Goal: Task Accomplishment & Management: Manage account settings

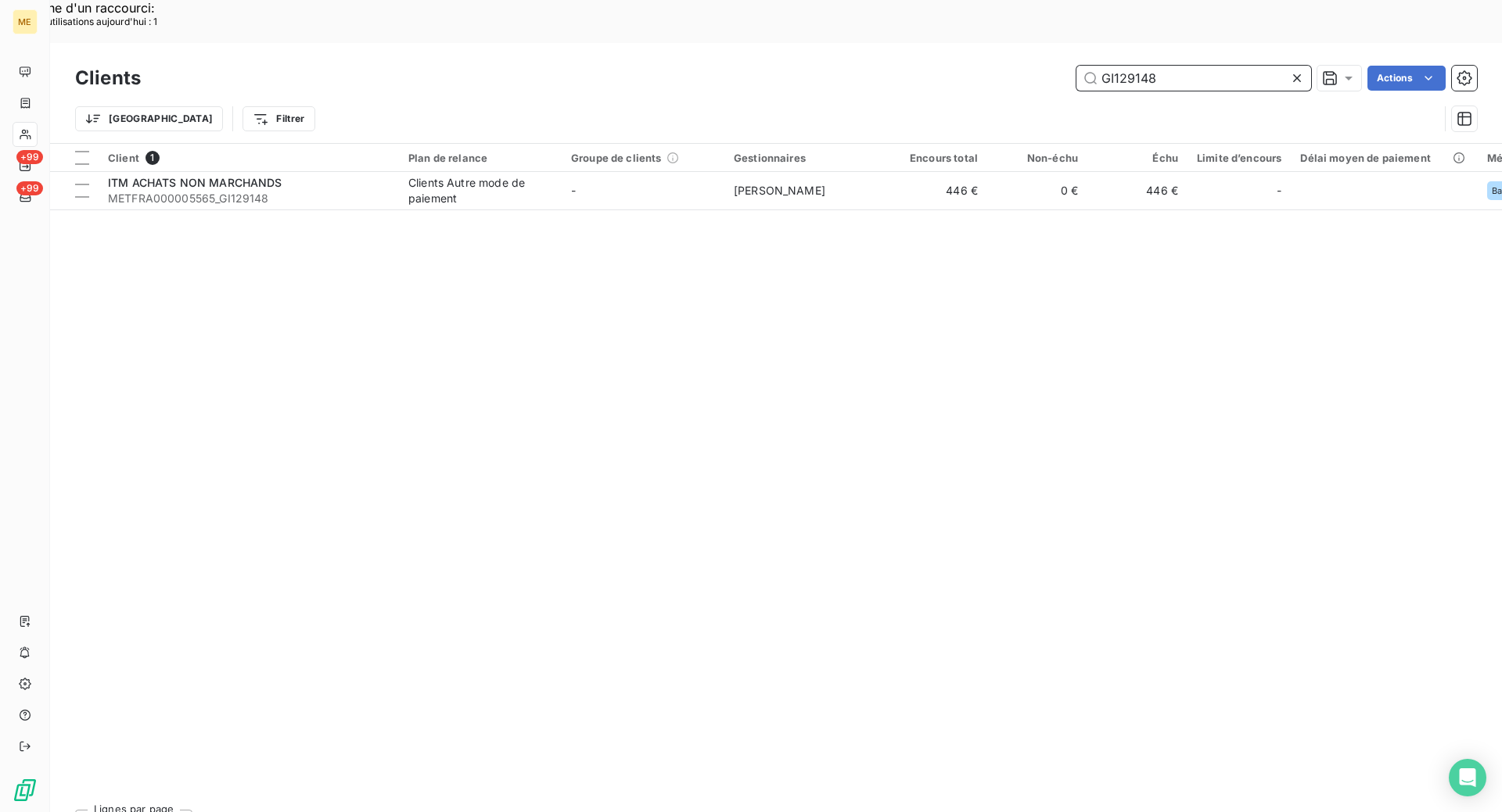
click at [1191, 66] on input "GI129148" at bounding box center [1194, 77] width 235 height 25
click at [1190, 66] on input "GI129148" at bounding box center [1194, 77] width 235 height 25
paste input "METFRA000023399"
type input "METFRA000023399"
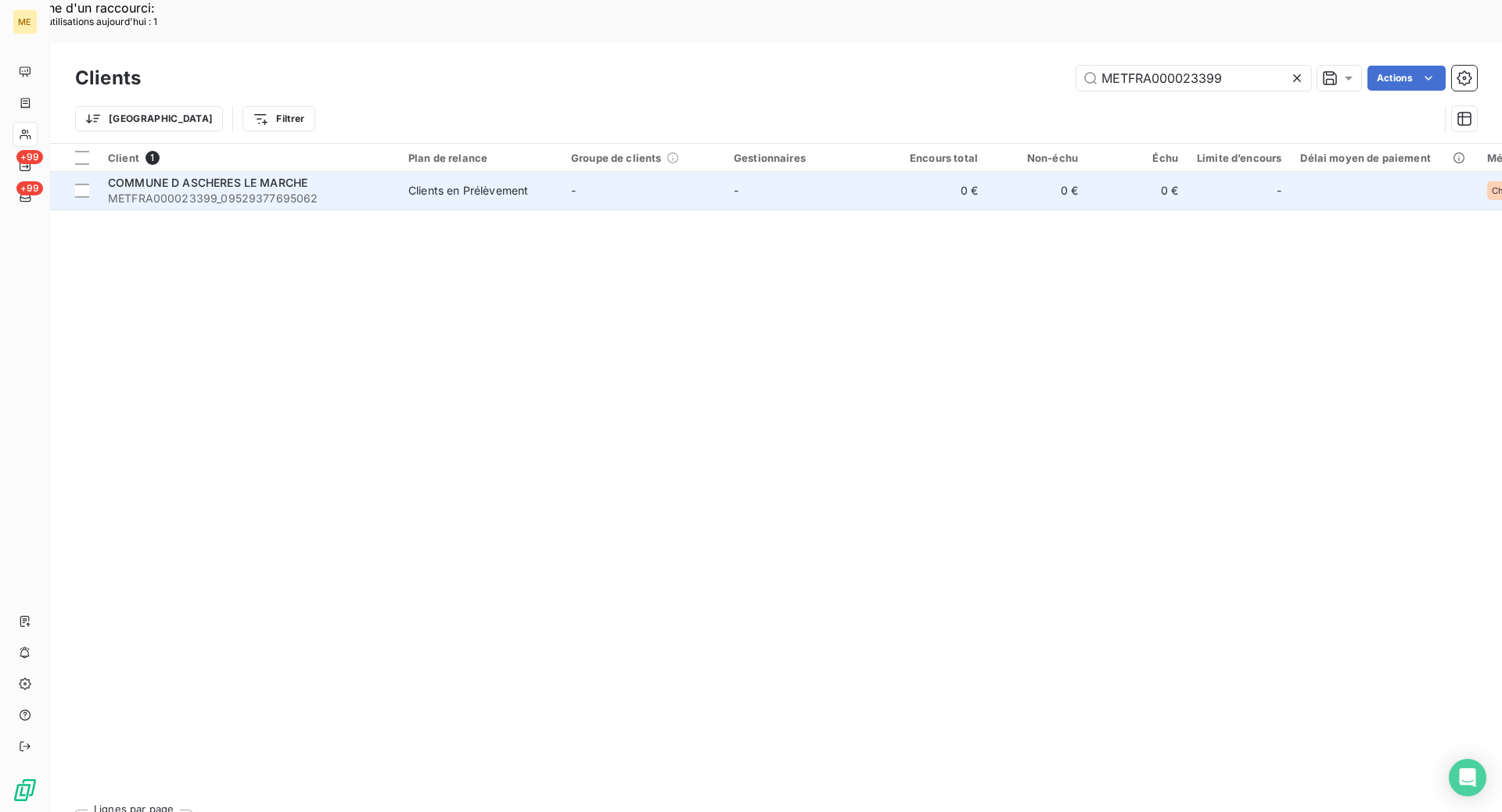
click at [229, 176] on span "COMMUNE D ASCHERES LE MARCHE" at bounding box center [208, 182] width 199 height 14
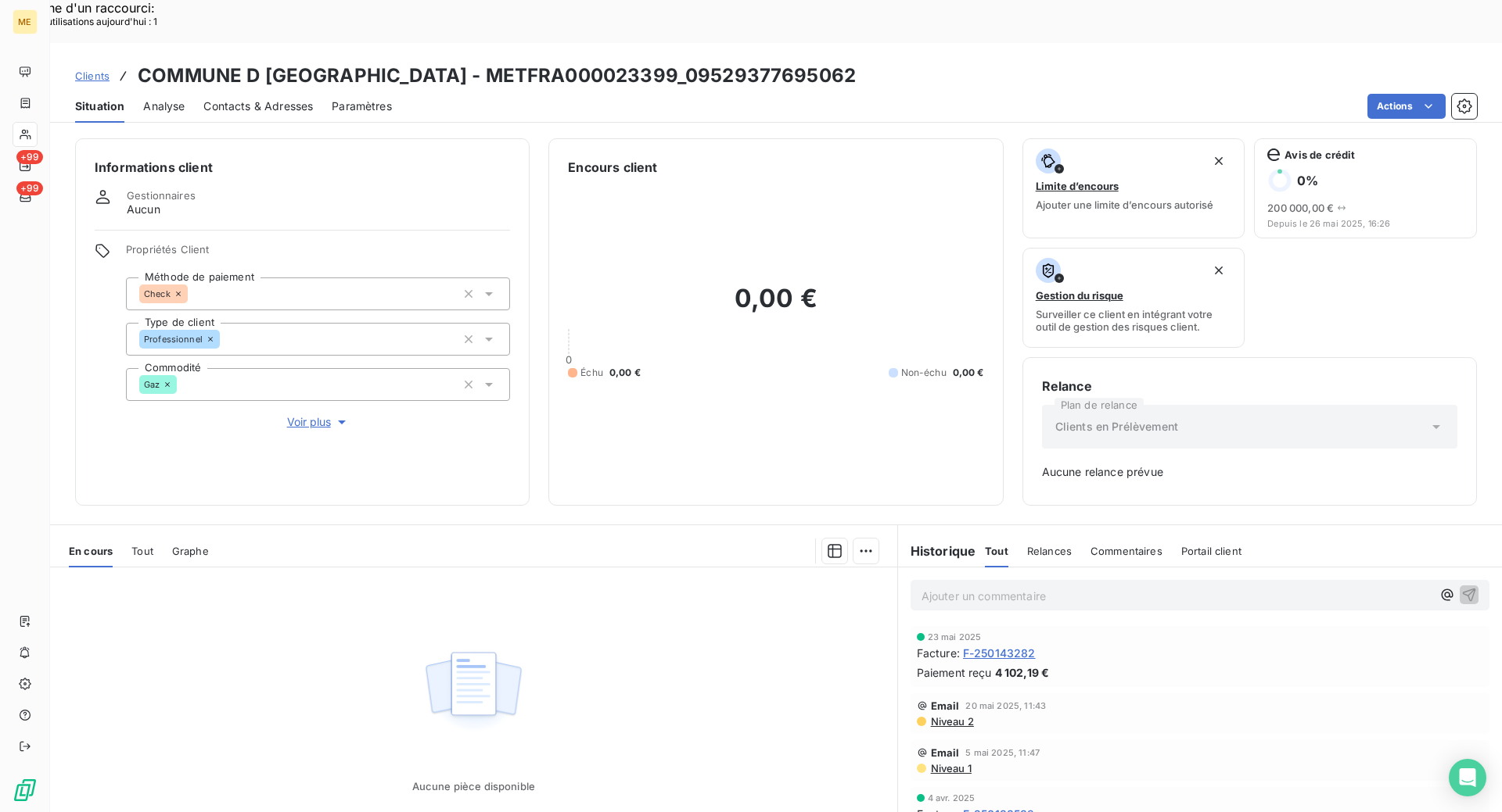
click at [1010, 645] on span "F-250143282" at bounding box center [999, 654] width 73 height 16
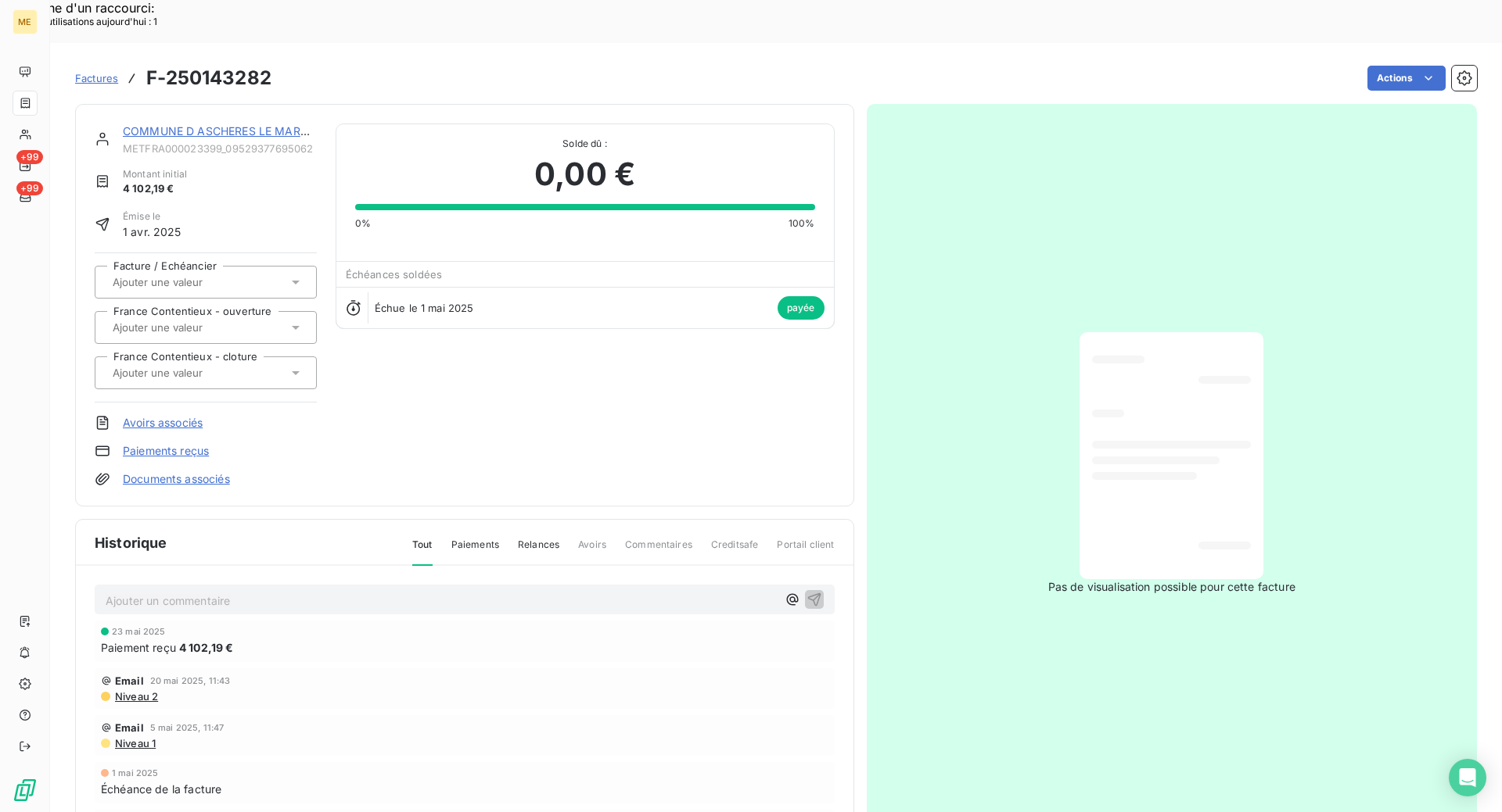
click at [225, 125] on link "COMMUNE D ASCHERES LE MARCHE" at bounding box center [222, 131] width 199 height 14
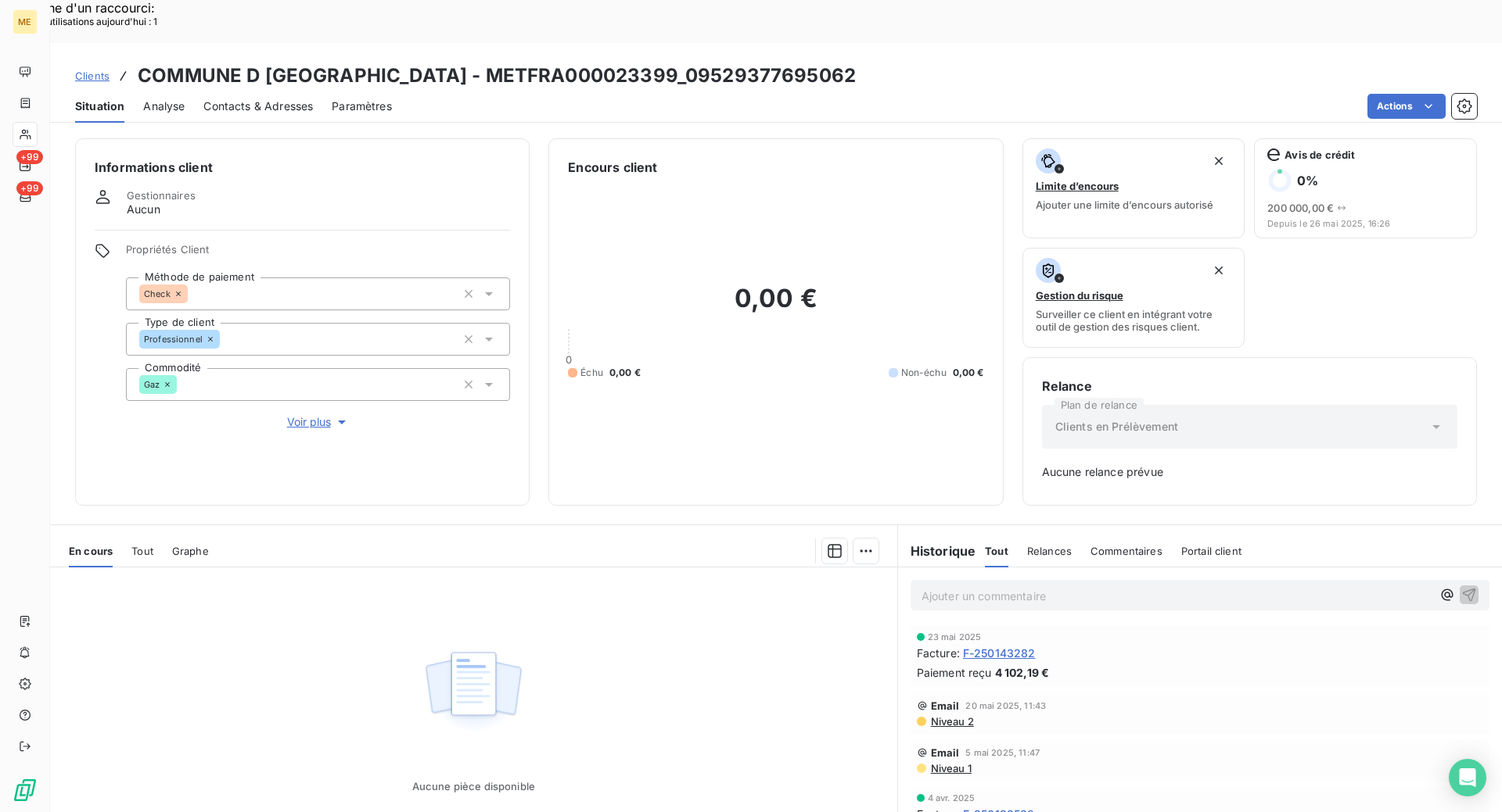
click at [974, 807] on span "F-250138539" at bounding box center [998, 815] width 72 height 16
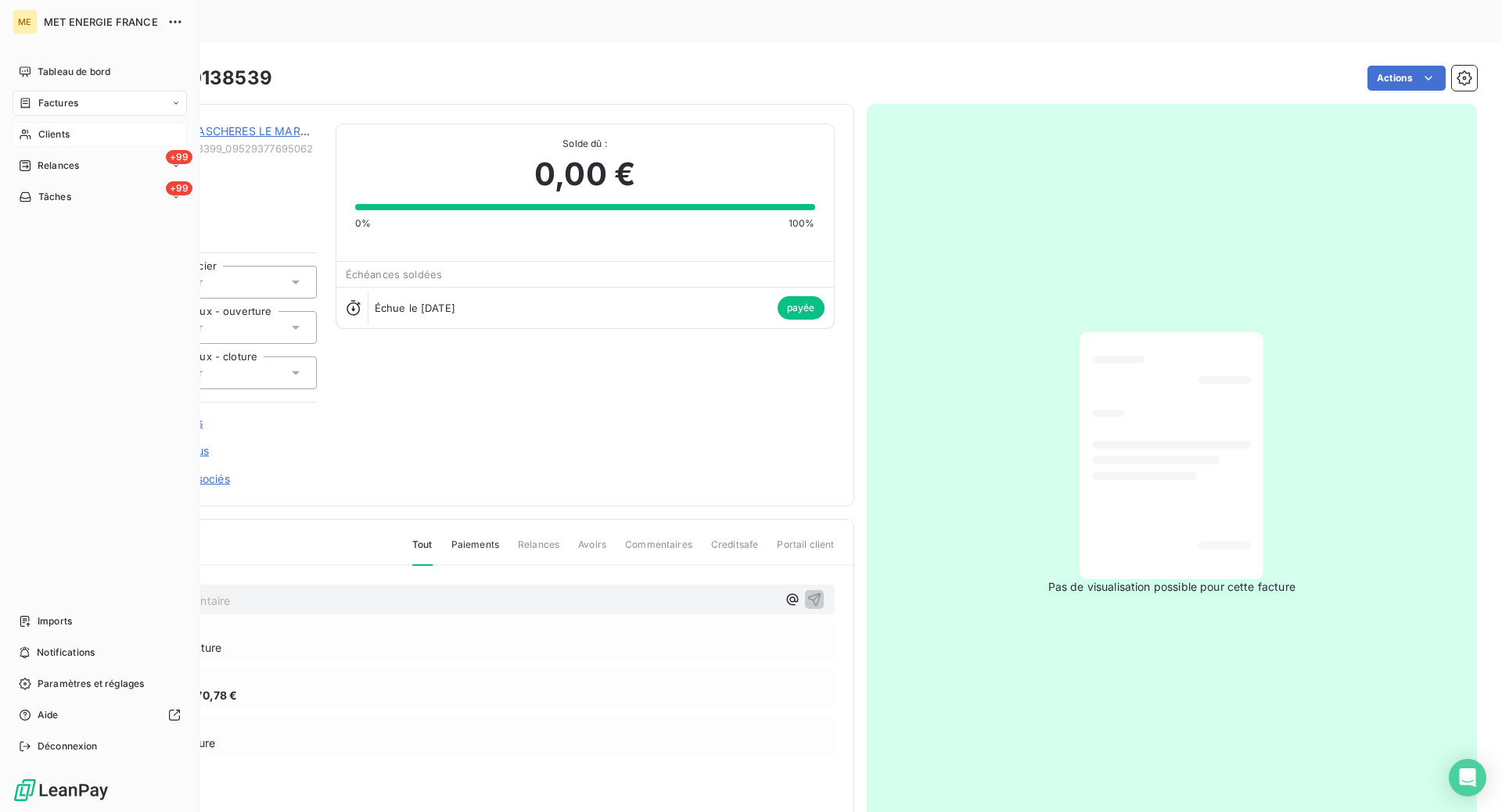
click at [54, 134] on span "Clients" at bounding box center [54, 134] width 31 height 14
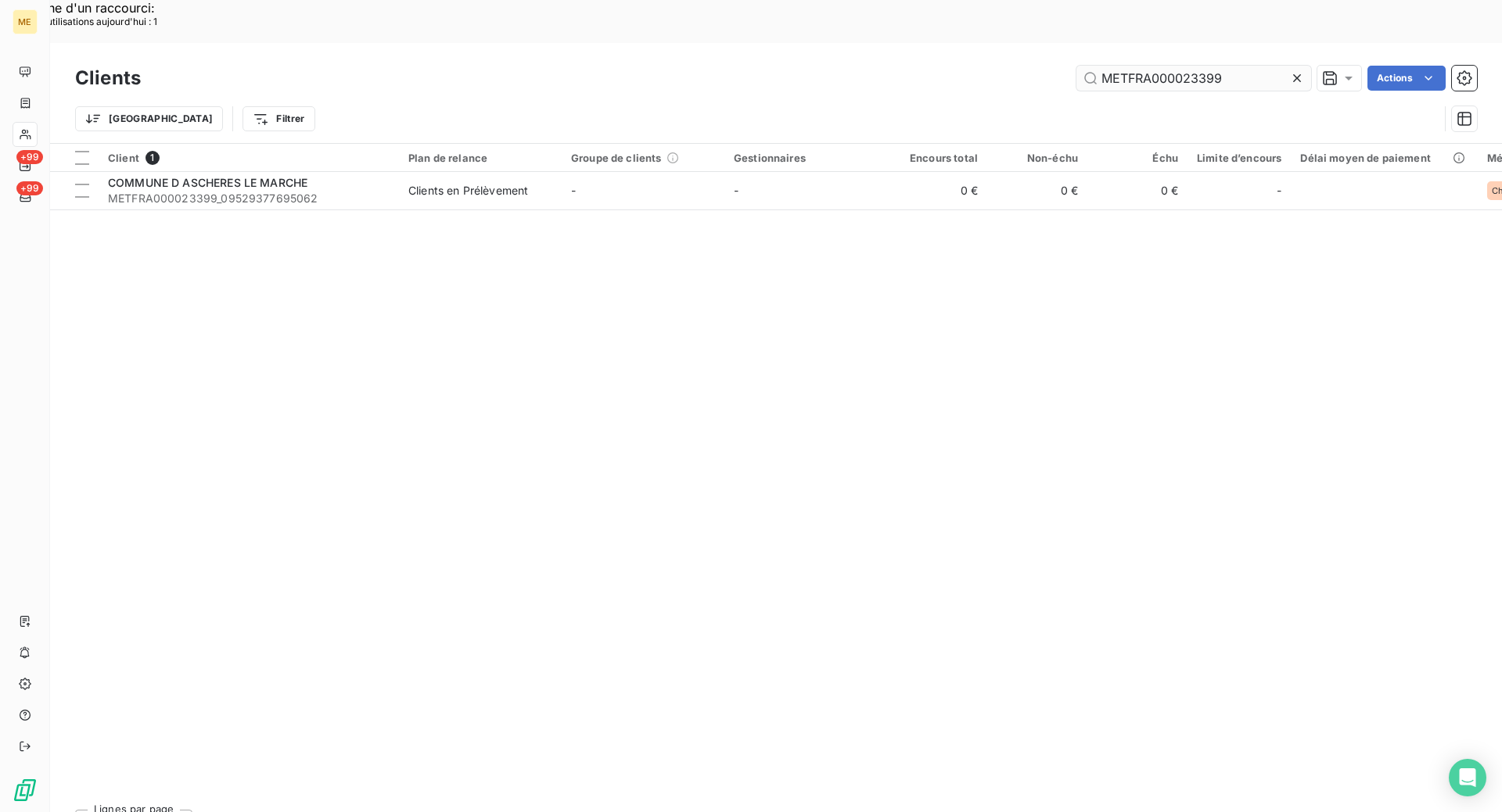
click at [1177, 66] on input "METFRA000023399" at bounding box center [1194, 77] width 235 height 25
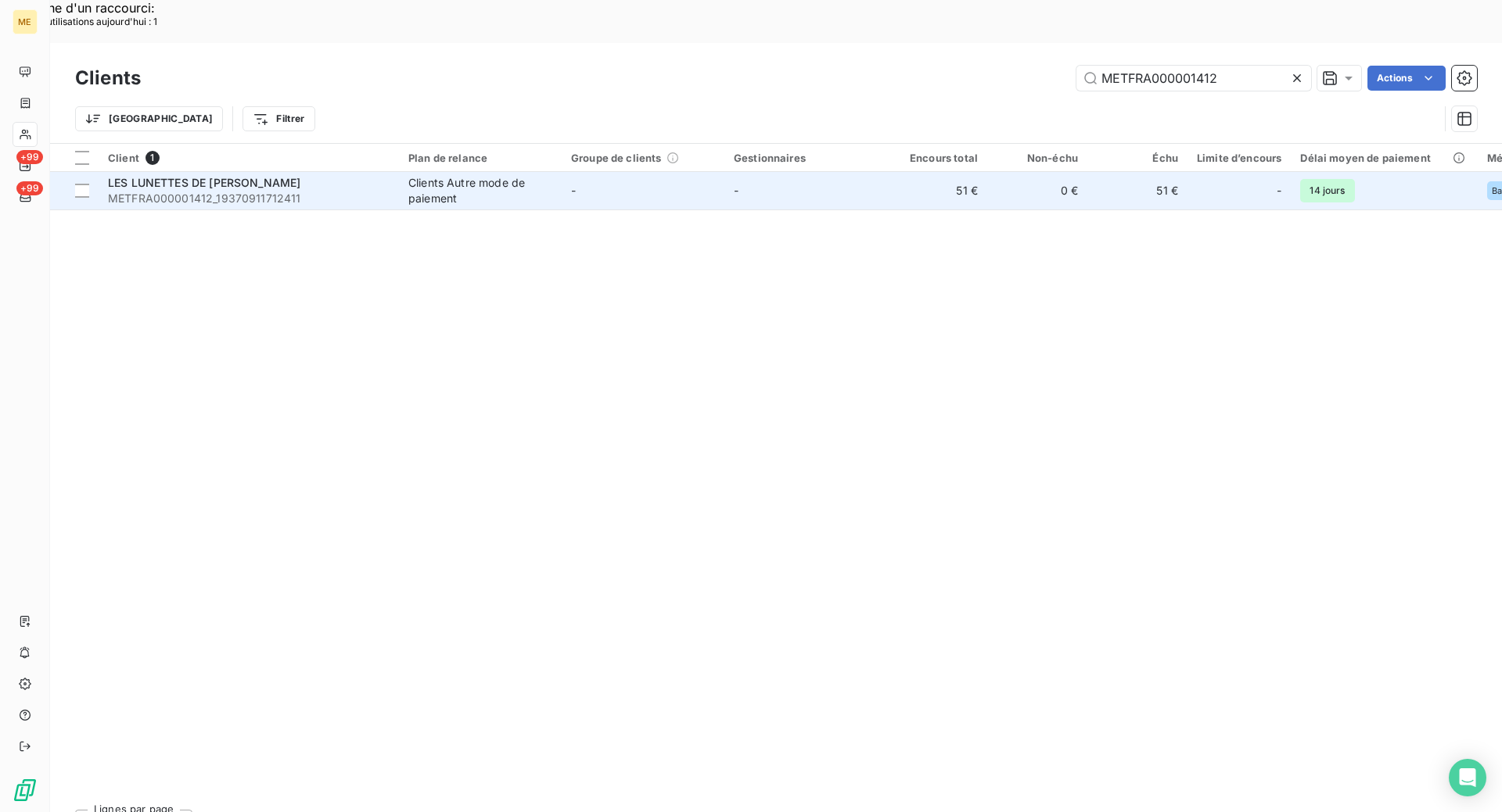
type input "METFRA000001412"
click at [356, 191] on span "METFRA000001412_19370911712411" at bounding box center [249, 198] width 281 height 15
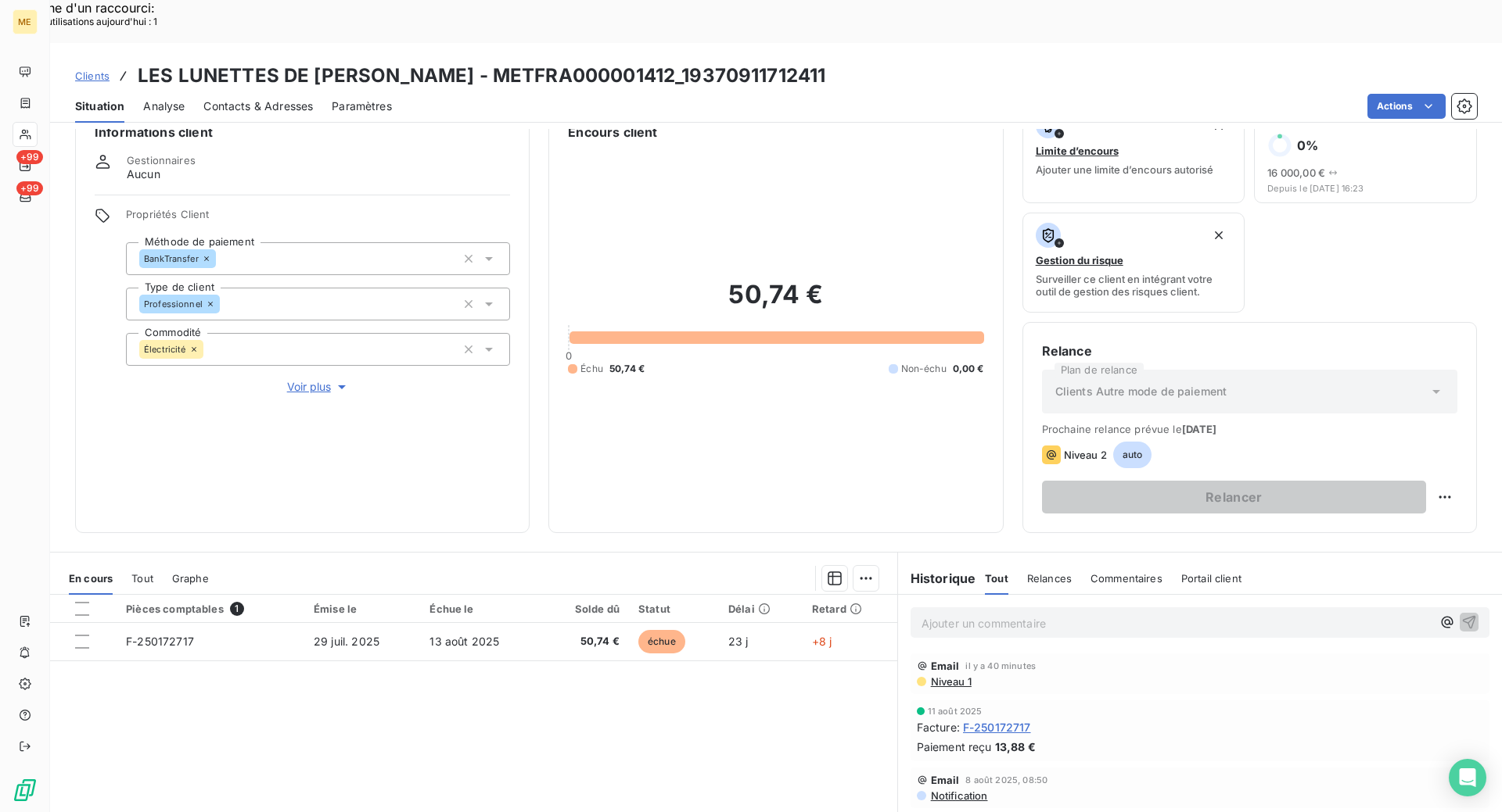
scroll to position [115, 0]
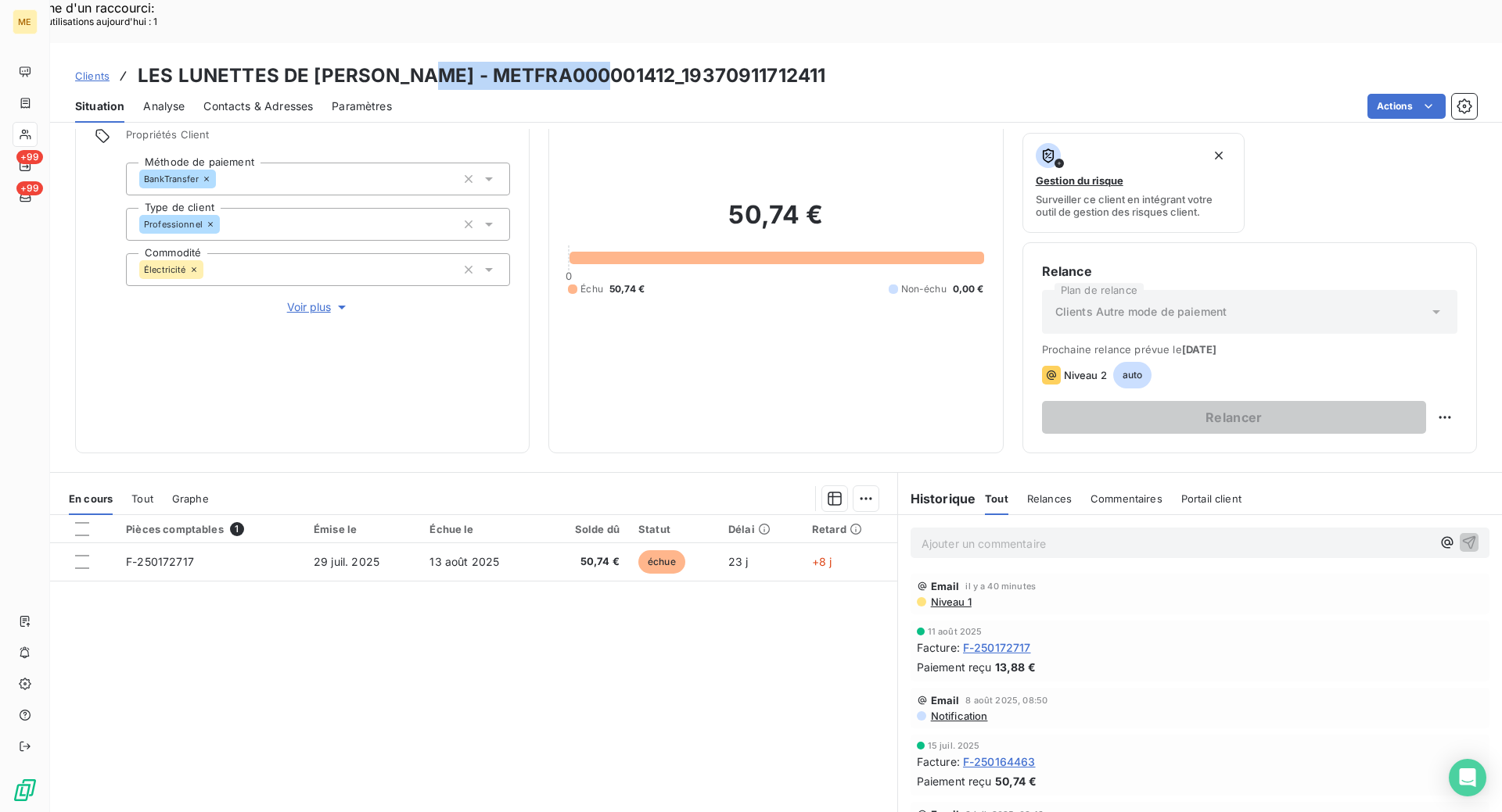
copy h3 "METFRA000001412"
drag, startPoint x: 578, startPoint y: 25, endPoint x: 411, endPoint y: 25, distance: 167.0
click at [411, 62] on h3 "LES LUNETTES DE [PERSON_NAME] - METFRA000001412_19370911712411" at bounding box center [481, 76] width 688 height 28
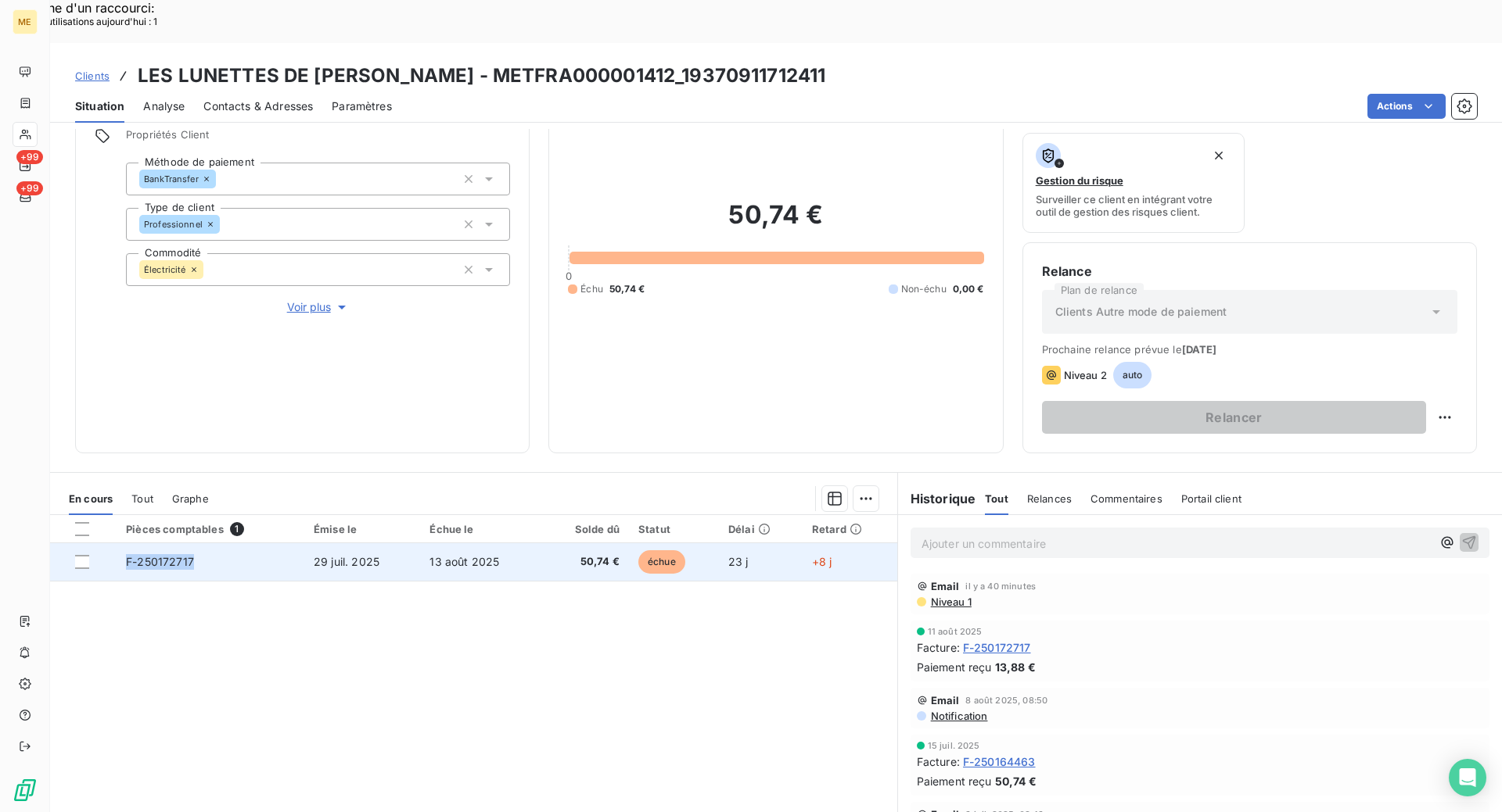
copy span "F-250172717"
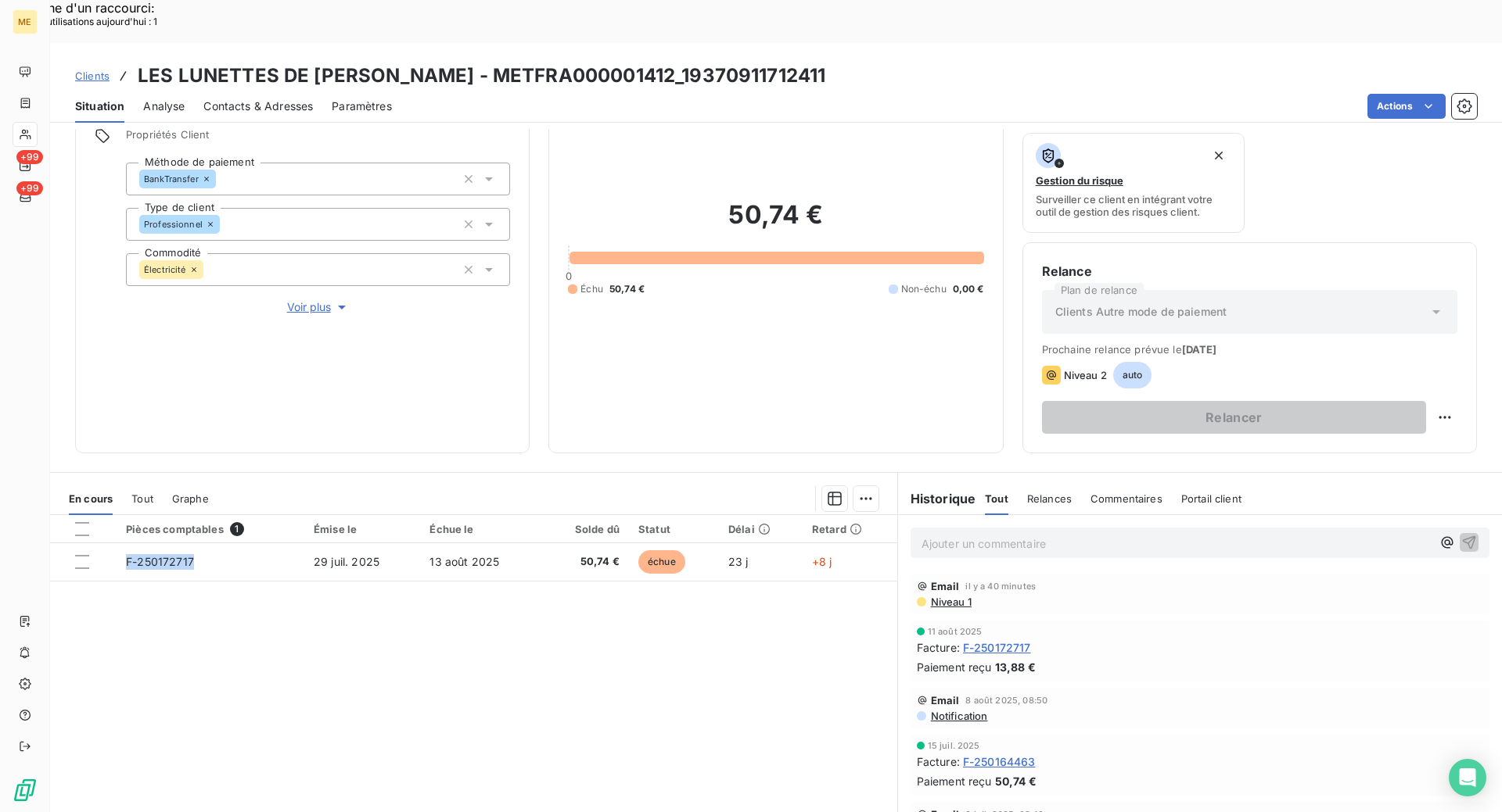
drag, startPoint x: 212, startPoint y: 507, endPoint x: 143, endPoint y: 637, distance: 147.2
click at [143, 637] on div "Pièces comptables 1 Émise le Échue le Solde dû Statut Délai Retard F-250172717 …" at bounding box center [474, 665] width 847 height 301
click at [692, 516] on div "Ajouter une promesse de paiement (0 facture)" at bounding box center [724, 510] width 279 height 25
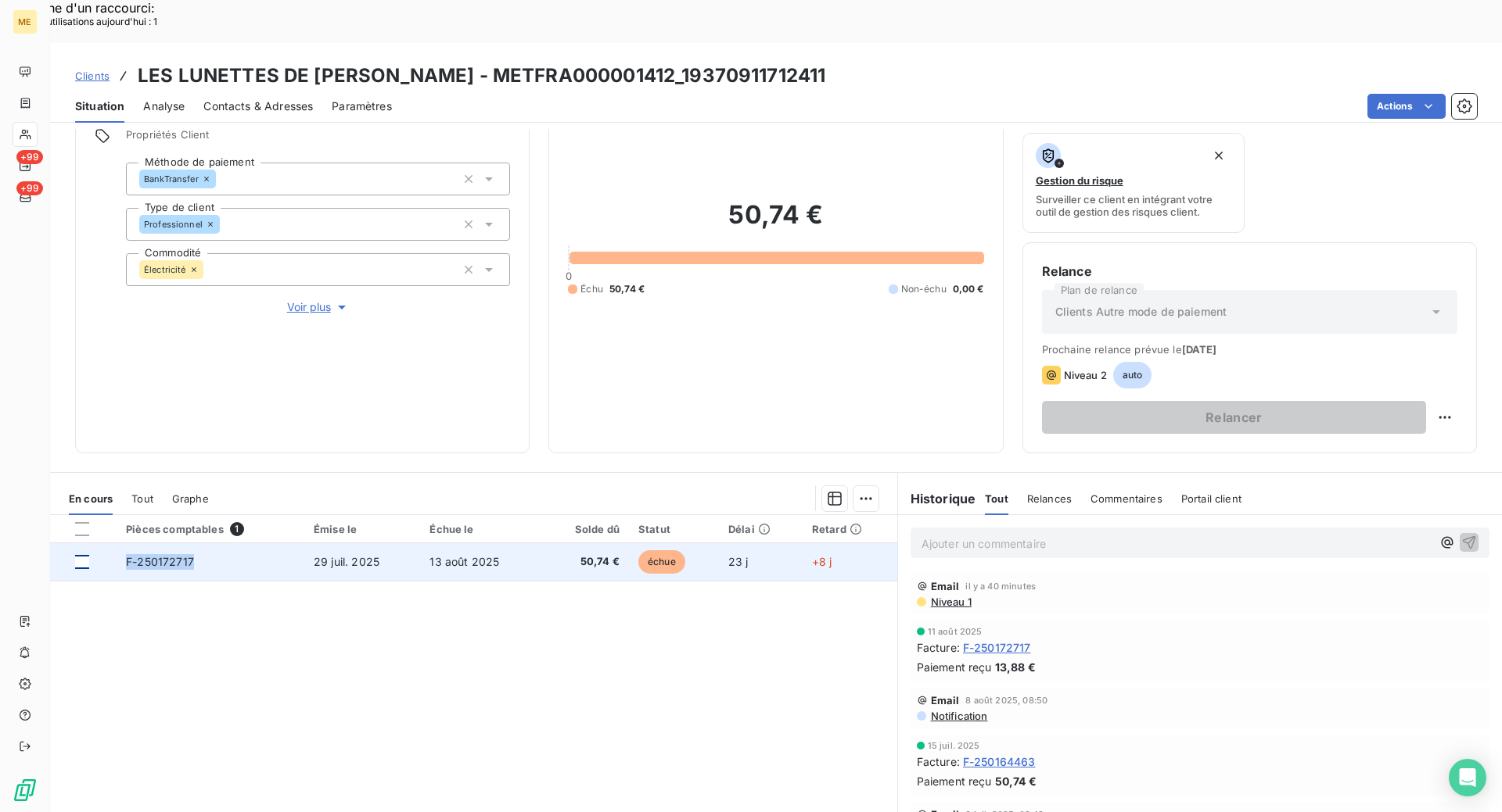
click at [77, 555] on div at bounding box center [81, 562] width 14 height 14
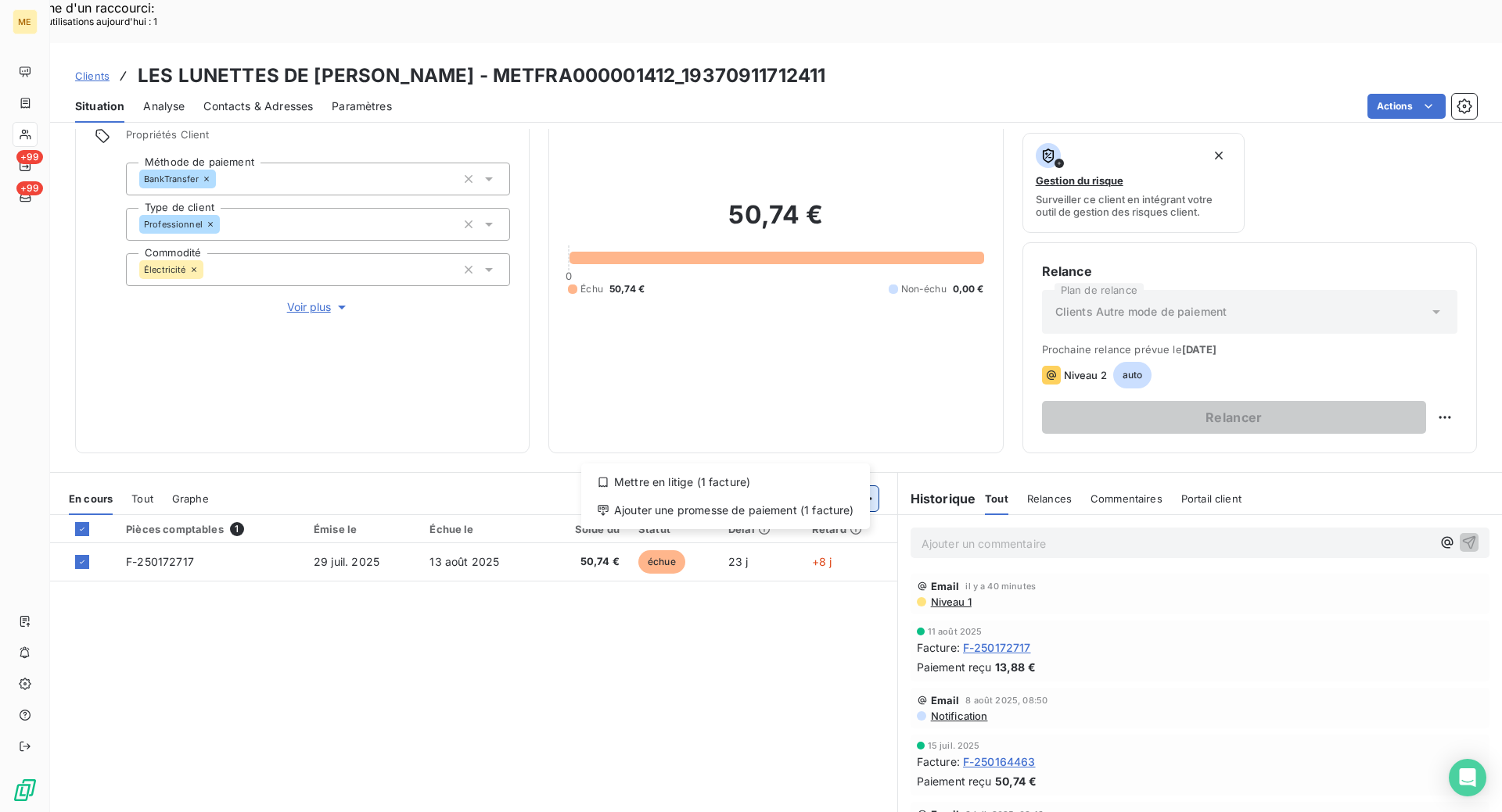
click at [823, 507] on div "Ajouter une promesse de paiement (1 facture)" at bounding box center [725, 510] width 276 height 25
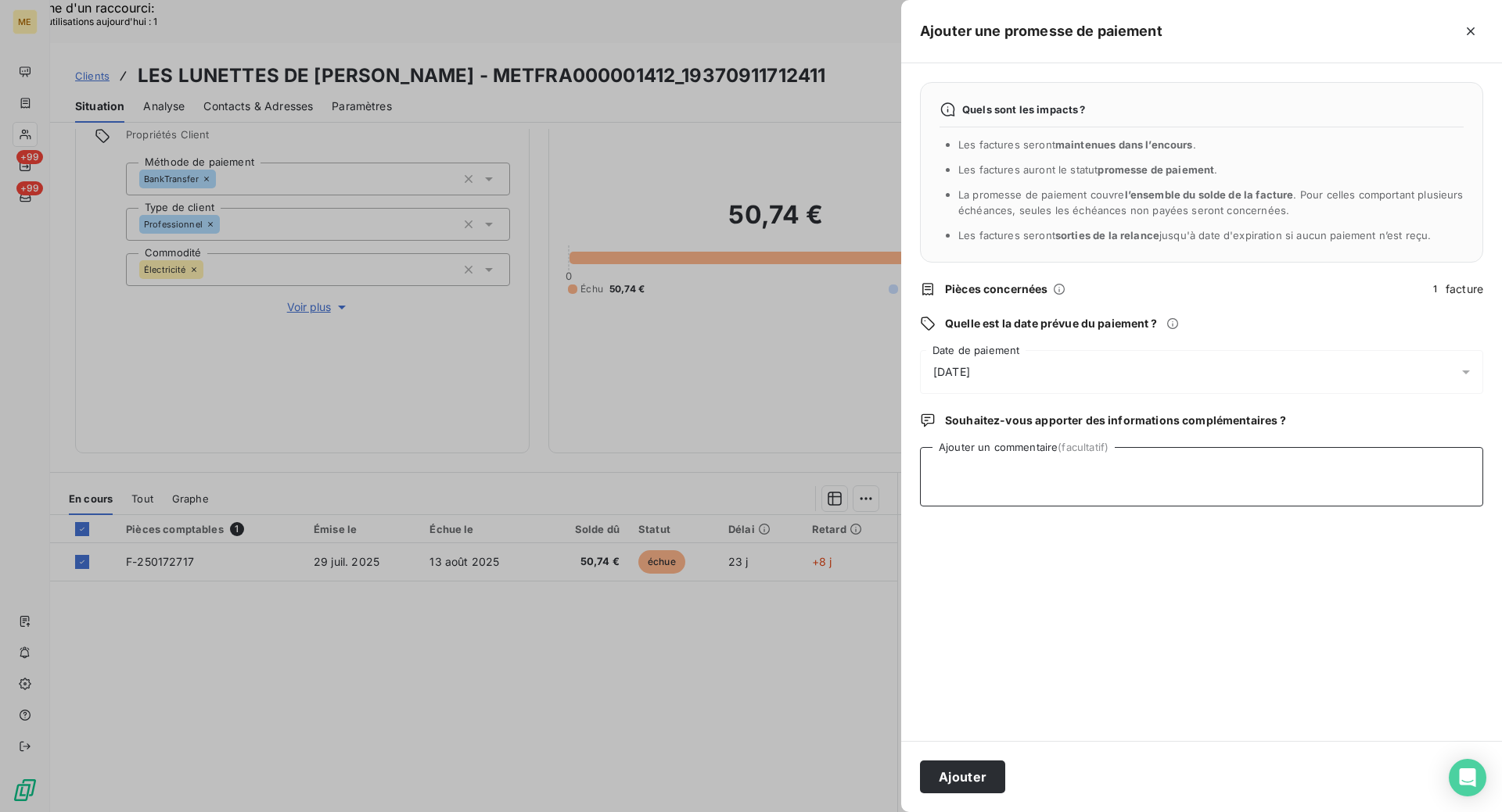
click at [995, 473] on textarea "Ajouter un commentaire (facultatif)" at bounding box center [1201, 476] width 563 height 59
paste textarea "00095932"
paste textarea "Double paiement facture F-250164463, demander recherche de [PERSON_NAME]"
click at [1283, 469] on textarea "Kenza / requête 00095932 / Double paiement facture F-250164463, demander recher…" at bounding box center [1201, 476] width 563 height 59
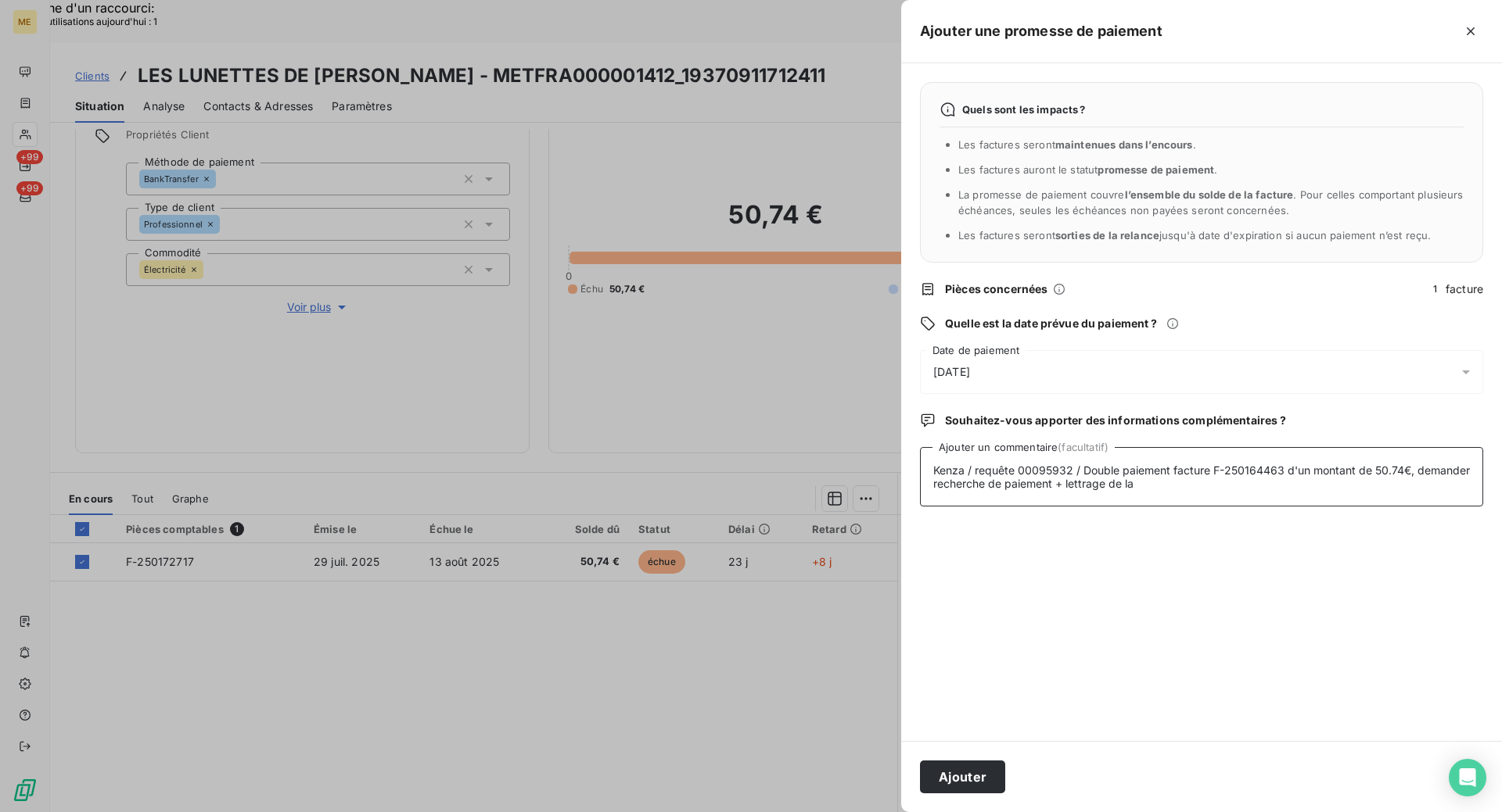
click at [1164, 492] on textarea "Kenza / requête 00095932 / Double paiement facture F-250164463 d'un montant de …" at bounding box center [1201, 476] width 563 height 59
paste textarea "F-250172717"
drag, startPoint x: 1358, startPoint y: 502, endPoint x: 1306, endPoint y: 471, distance: 60.5
click at [1306, 471] on textarea "Kenza / requête 00095932 / Double paiement facture F-250164463 d'un montant de …" at bounding box center [1201, 476] width 563 height 59
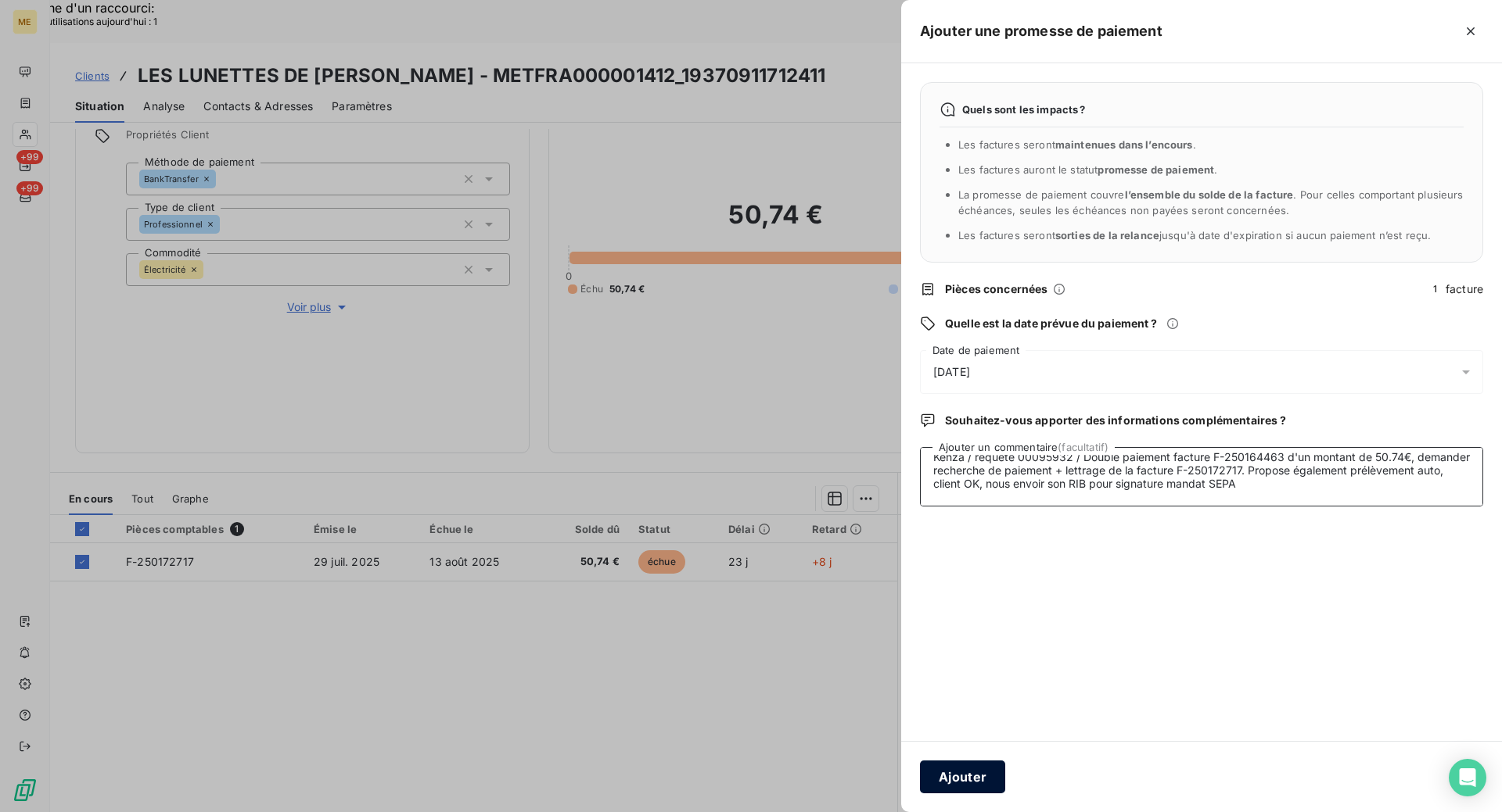
type textarea "Kenza / requête 00095932 / Double paiement facture F-250164463 d'un montant de …"
click at [976, 784] on button "Ajouter" at bounding box center [963, 777] width 86 height 33
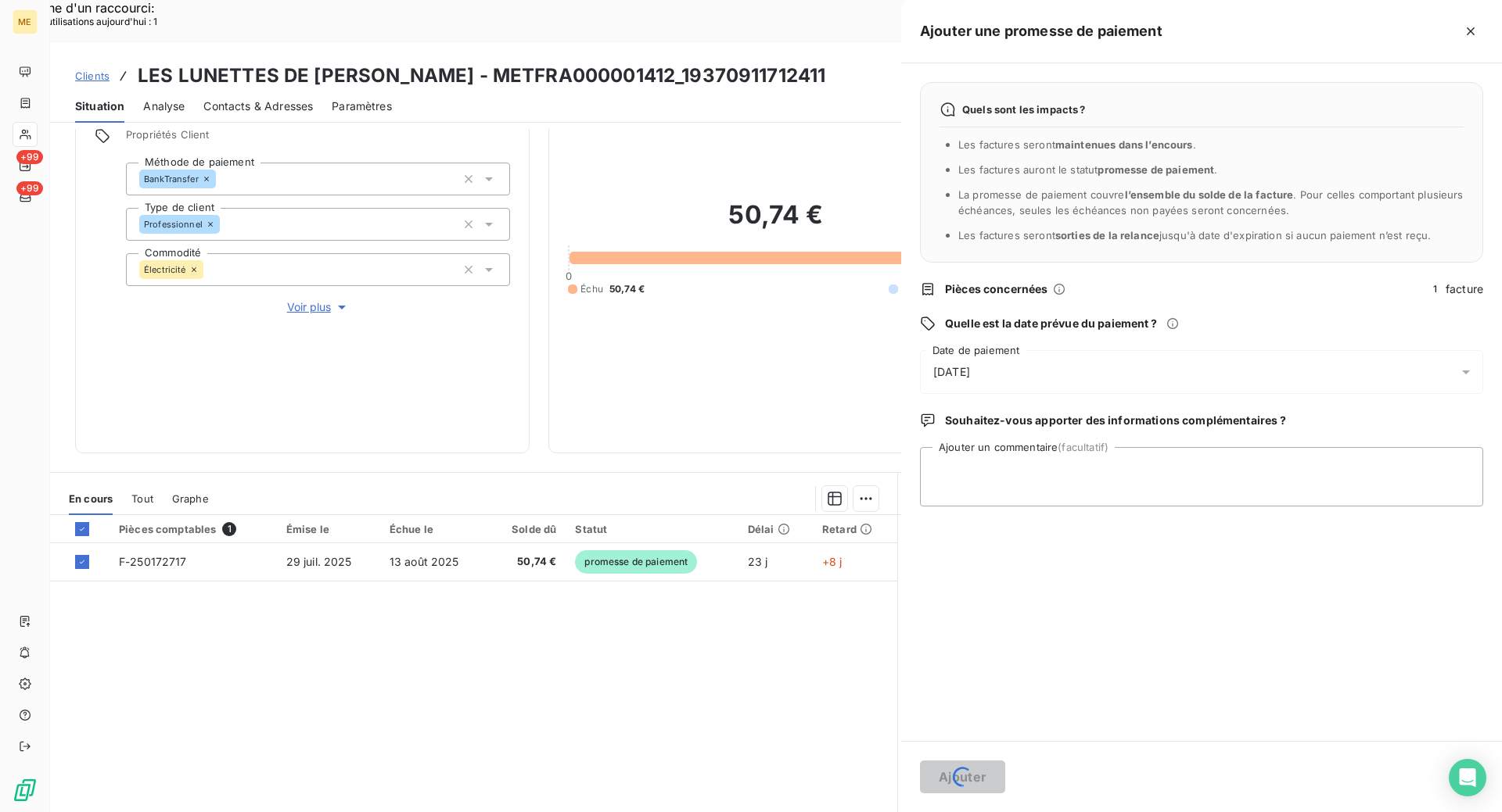
scroll to position [0, 0]
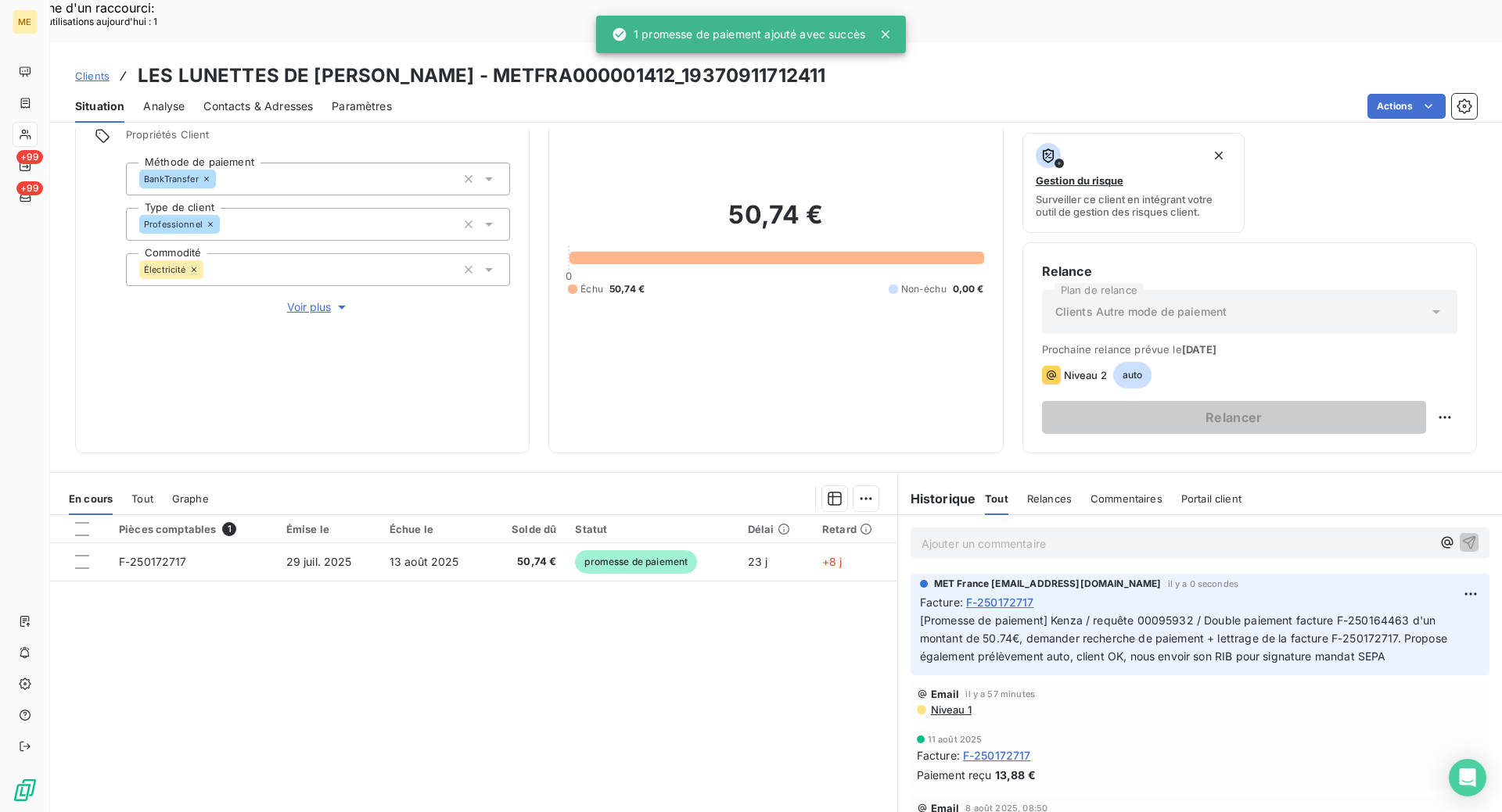
click at [1008, 613] on p "[Promesse de paiement] Kenza / requête 00095932 / Double paiement facture F-250…" at bounding box center [1200, 639] width 560 height 54
click at [1051, 614] on span "[Promesse de paiement] Kenza / requête 00095932 / Double paiement facture F-250…" at bounding box center [1185, 638] width 530 height 49
click at [1384, 613] on p "[Promesse de paiement] Kenza / requête 00095932 / Double paiement facture F-250…" at bounding box center [1200, 639] width 560 height 54
click at [1394, 613] on p "[Promesse de paiement] Kenza / requête 00095932 / Double paiement facture F-250…" at bounding box center [1200, 639] width 560 height 54
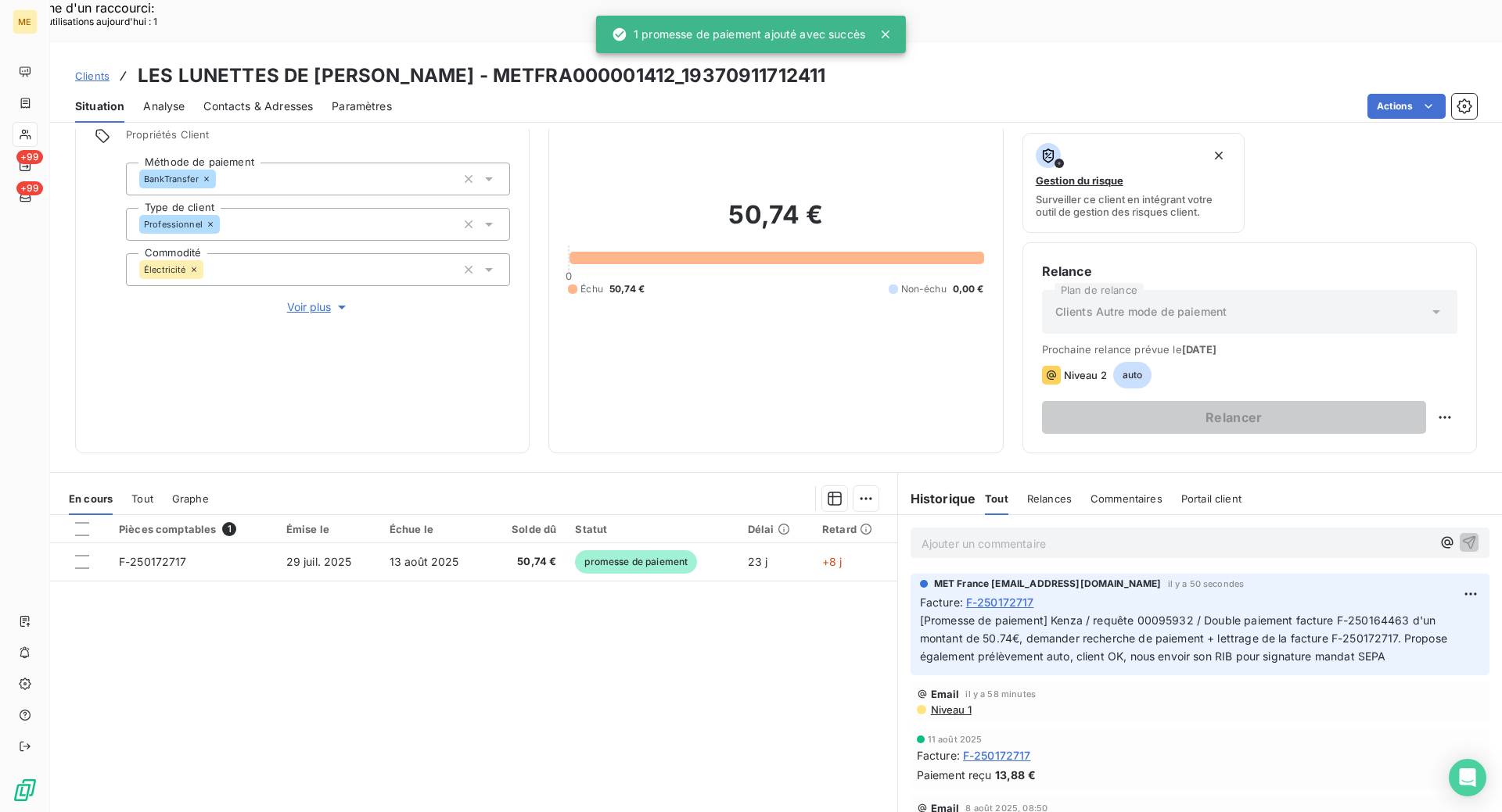
click at [1394, 613] on p "[Promesse de paiement] Kenza / requête 00095932 / Double paiement facture F-250…" at bounding box center [1200, 639] width 560 height 54
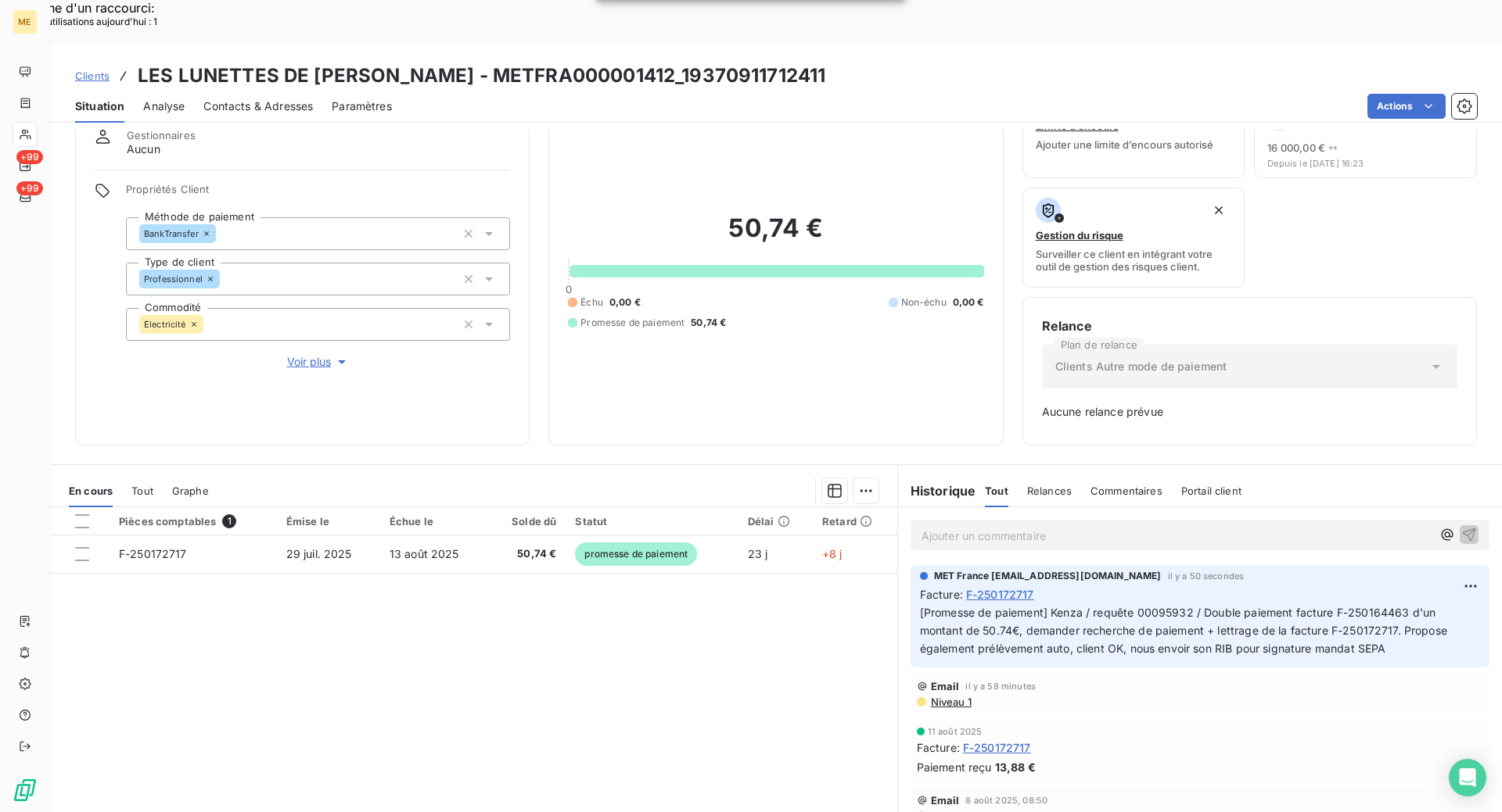
scroll to position [60, 0]
click at [1411, 605] on p "[Promesse de paiement] Kenza / requête 00095932 / Double paiement facture F-250…" at bounding box center [1200, 631] width 560 height 54
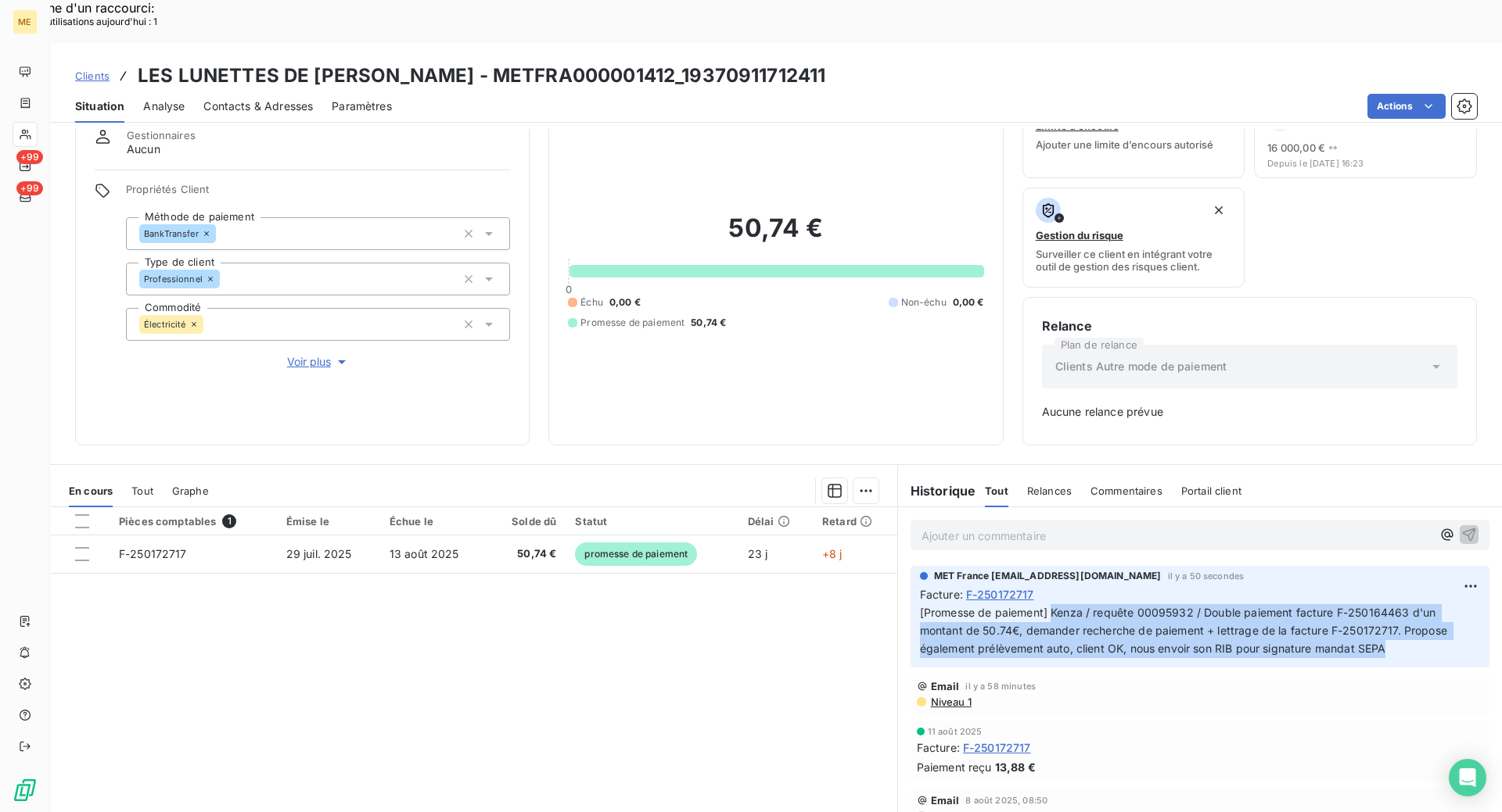
copy span "Kenza / requête 00095932 / Double paiement facture F-250164463 d'un montant de …"
drag, startPoint x: 1045, startPoint y: 572, endPoint x: 1404, endPoint y: 606, distance: 360.6
click at [1404, 606] on p "[Promesse de paiement] Kenza / requête 00095932 / Double paiement facture F-250…" at bounding box center [1200, 631] width 560 height 54
click at [1390, 605] on div "Supprimer" at bounding box center [1410, 605] width 87 height 25
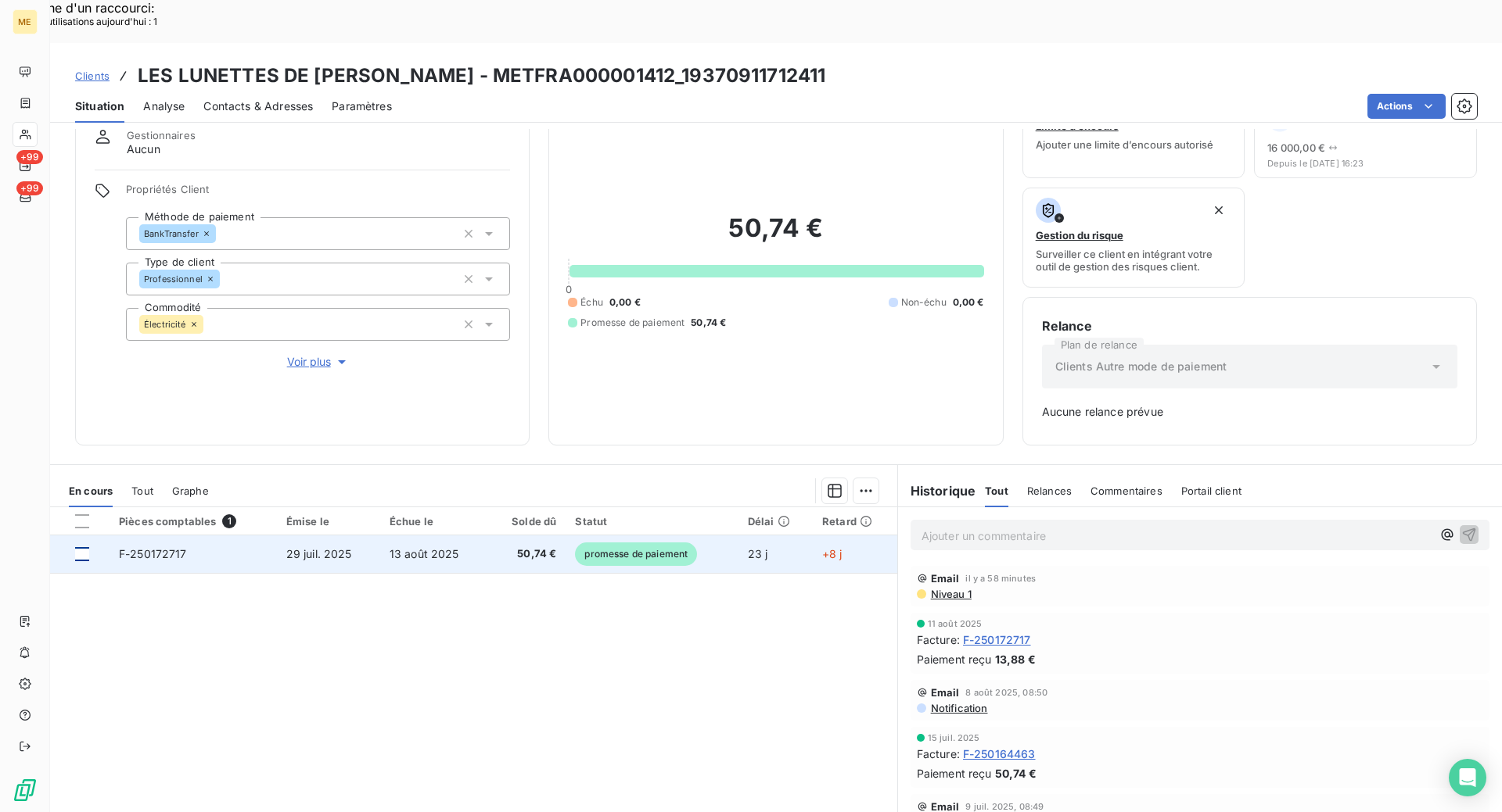
click at [84, 547] on div at bounding box center [81, 553] width 14 height 14
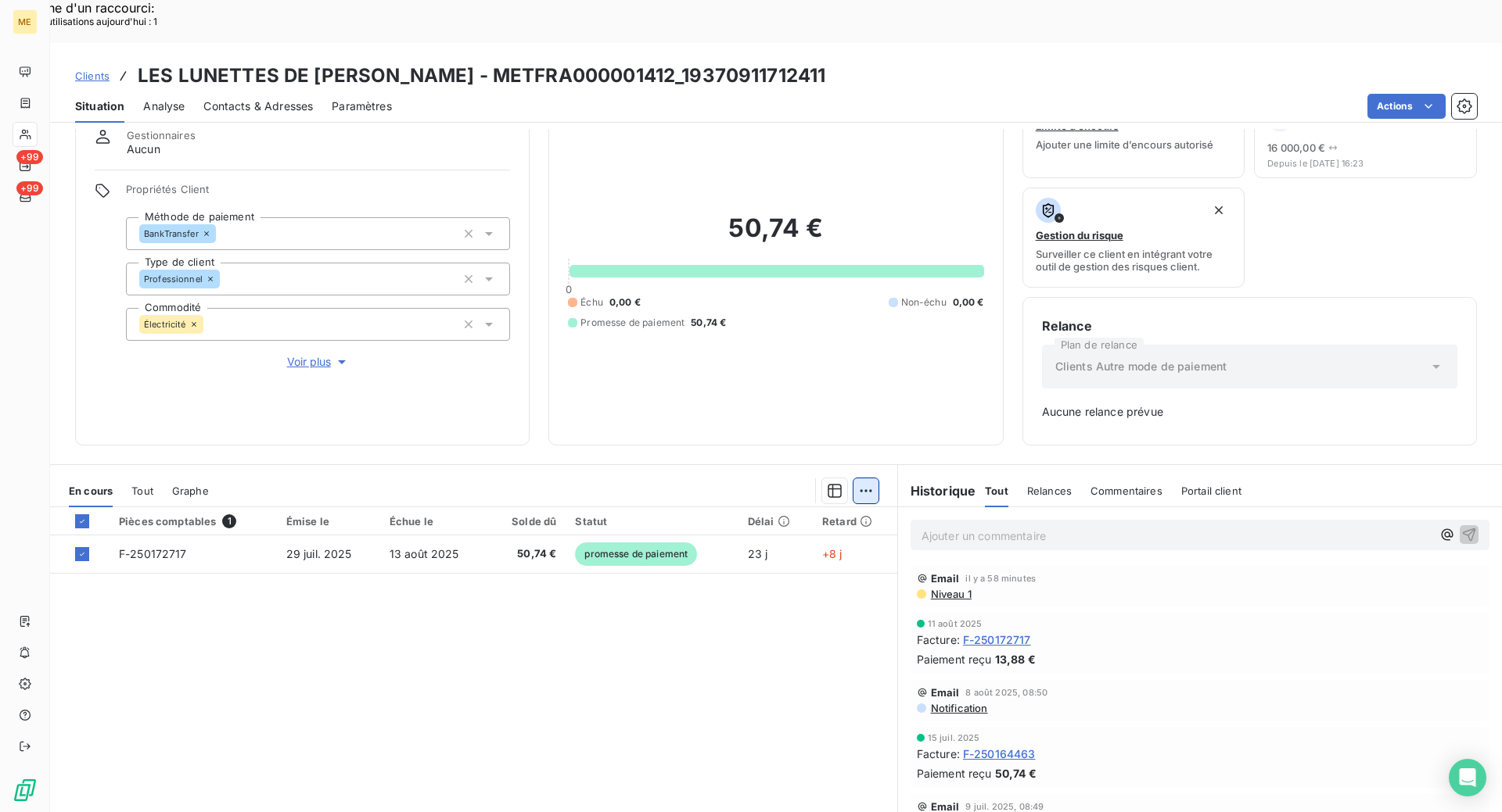
click at [792, 507] on div "Ajouter une promesse de paiement (1 facture)" at bounding box center [725, 510] width 276 height 25
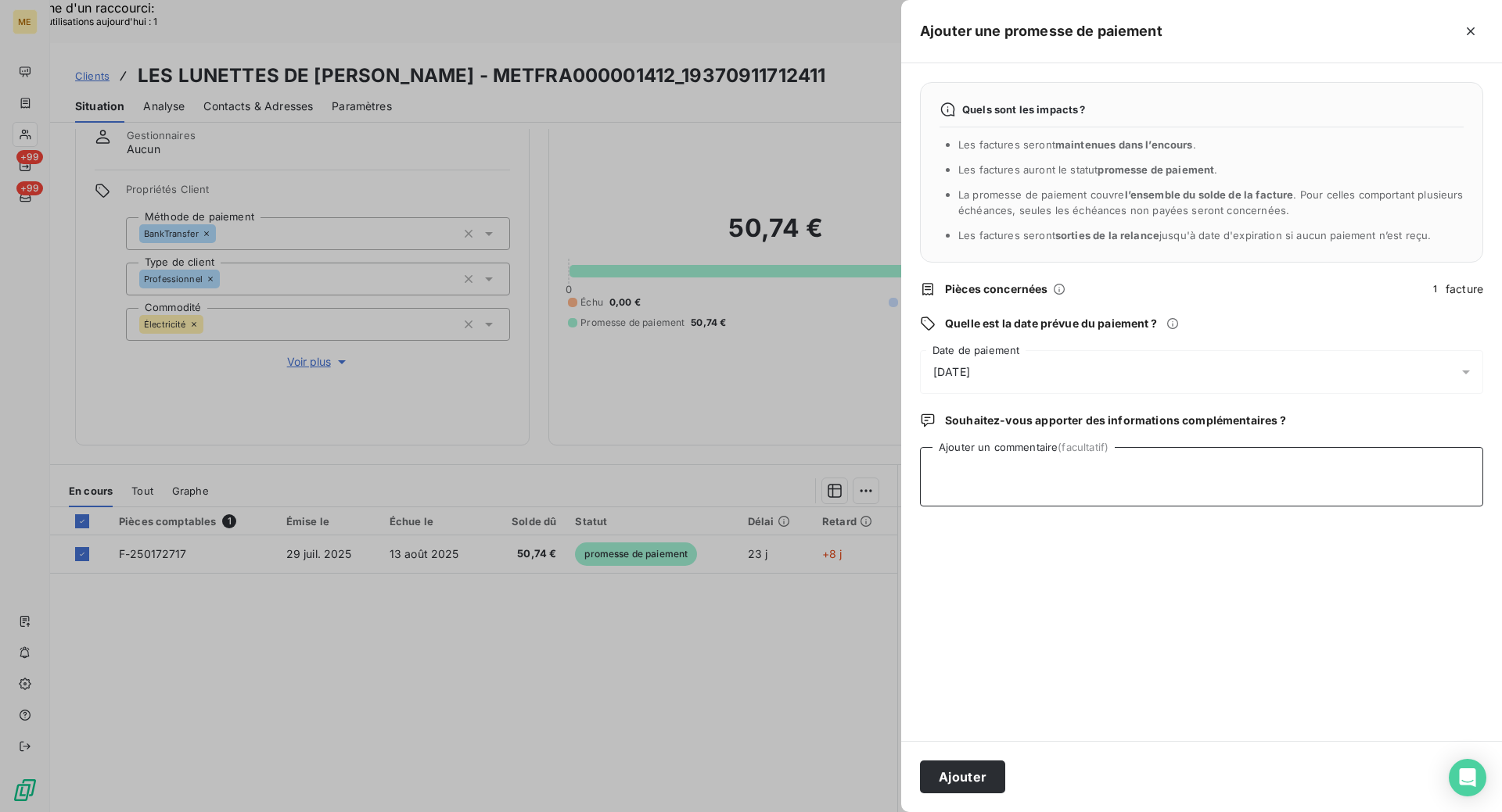
click at [1058, 480] on textarea "Ajouter un commentaire (facultatif)" at bounding box center [1201, 476] width 563 height 59
paste textarea "Kenza / requête 00095932 / Double paiement facture F-250164463 d'un montant de …"
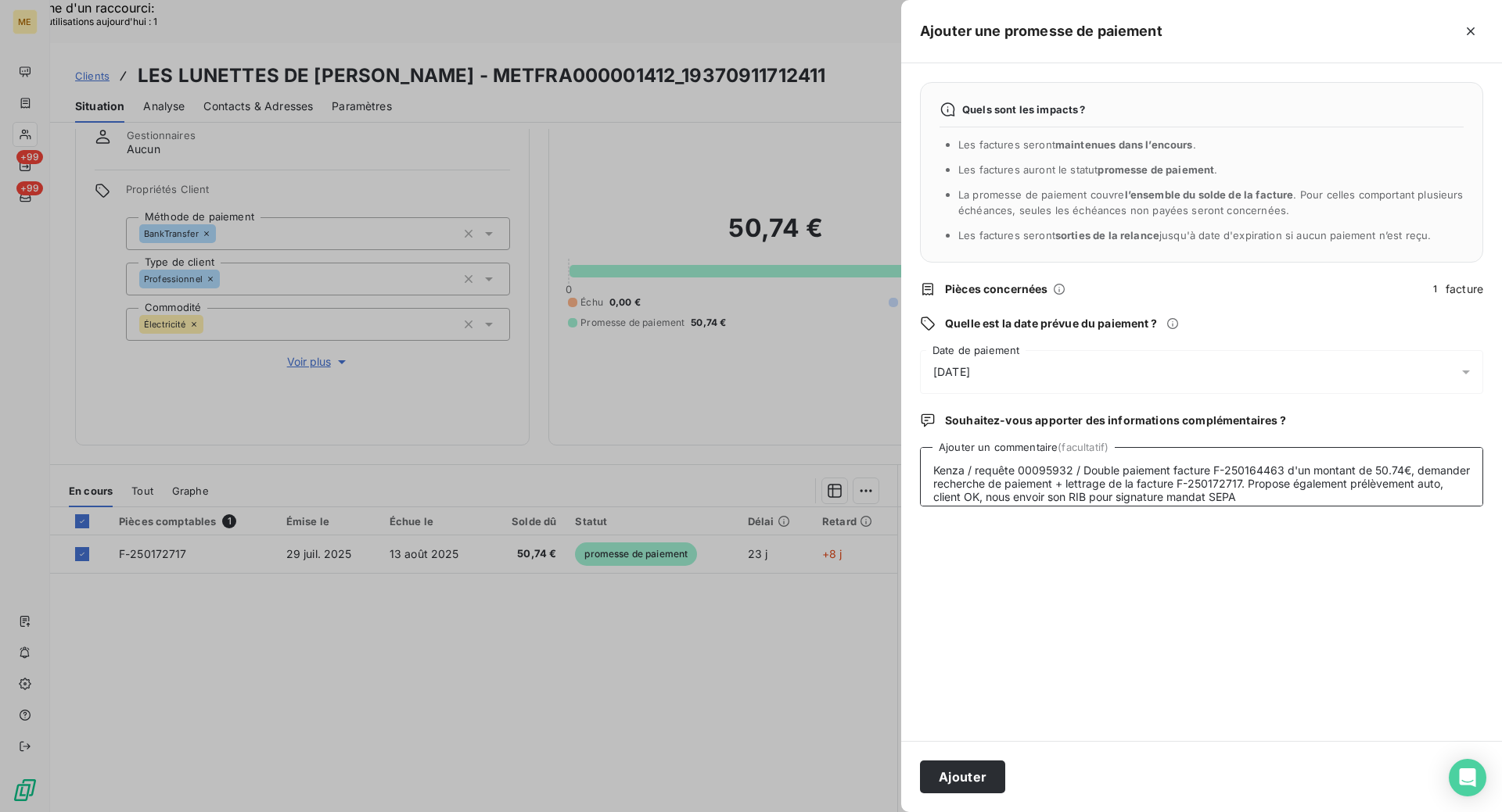
click at [1131, 502] on textarea "Kenza / requête 00095932 / Double paiement facture F-250164463 d'un montant de …" at bounding box center [1201, 476] width 563 height 59
click at [0, 0] on lt-span "envoi e" at bounding box center [0, 0] width 0 height 0
type textarea "Kenza / requête 00095932 / Double paiement facture F-250164463 d'un montant de …"
click at [1047, 368] on div "[DATE]" at bounding box center [1201, 372] width 563 height 44
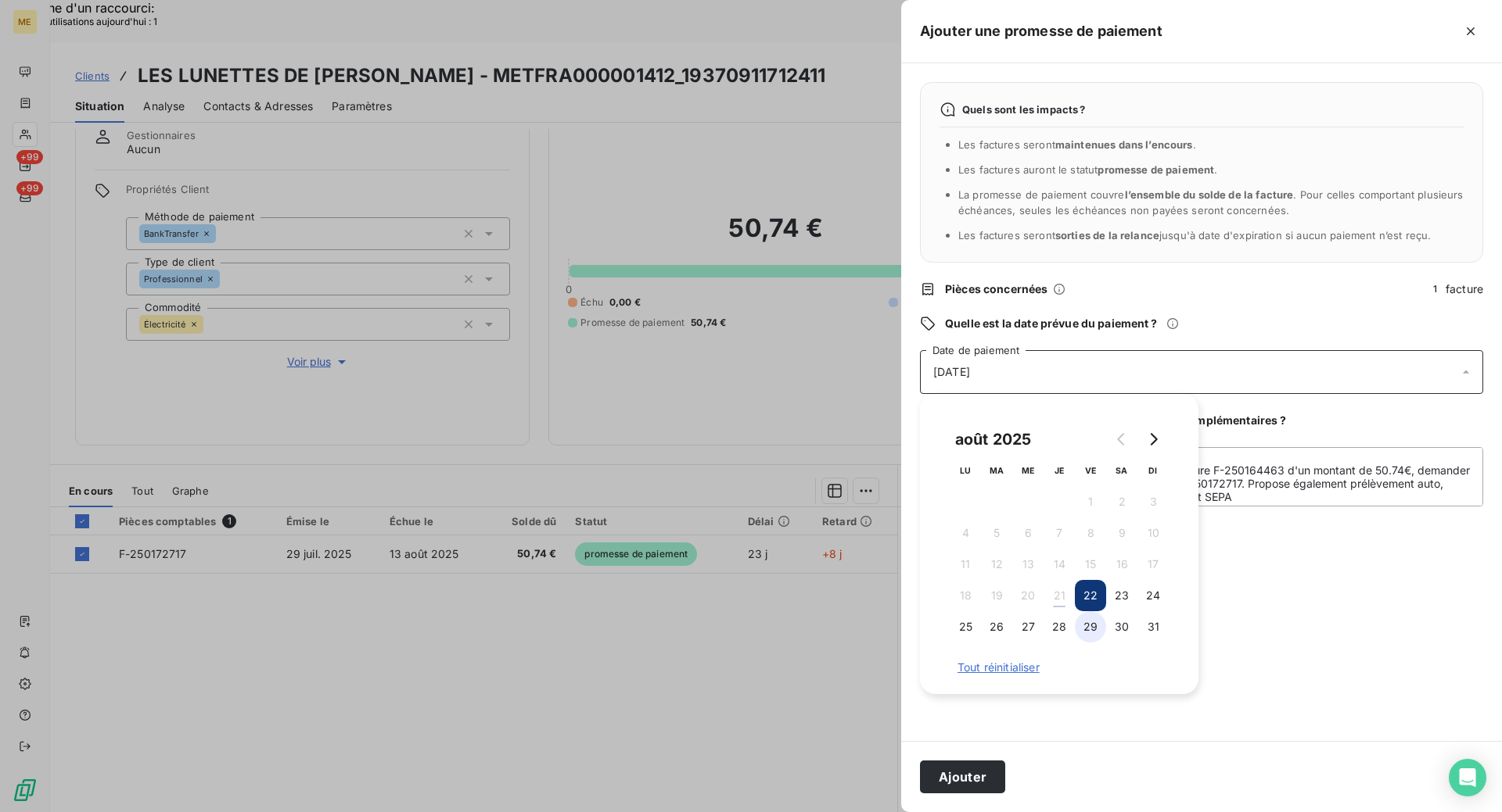
click at [1091, 634] on button "29" at bounding box center [1090, 627] width 31 height 31
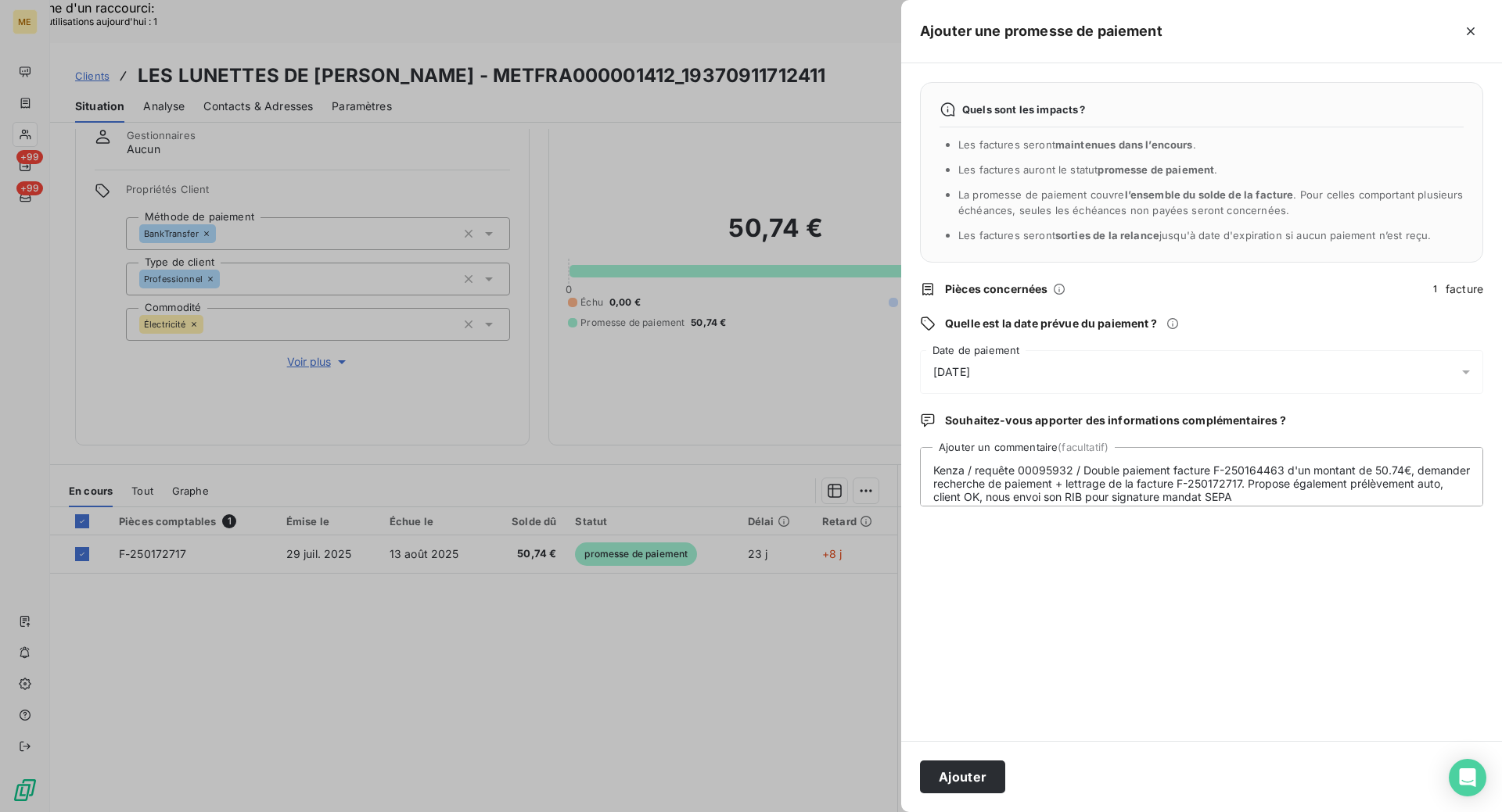
click at [1350, 615] on div "Quels sont les impacts ? Les factures seront maintenues dans l’encours . Les fa…" at bounding box center [1201, 402] width 601 height 678
click at [942, 774] on button "Ajouter" at bounding box center [963, 777] width 86 height 33
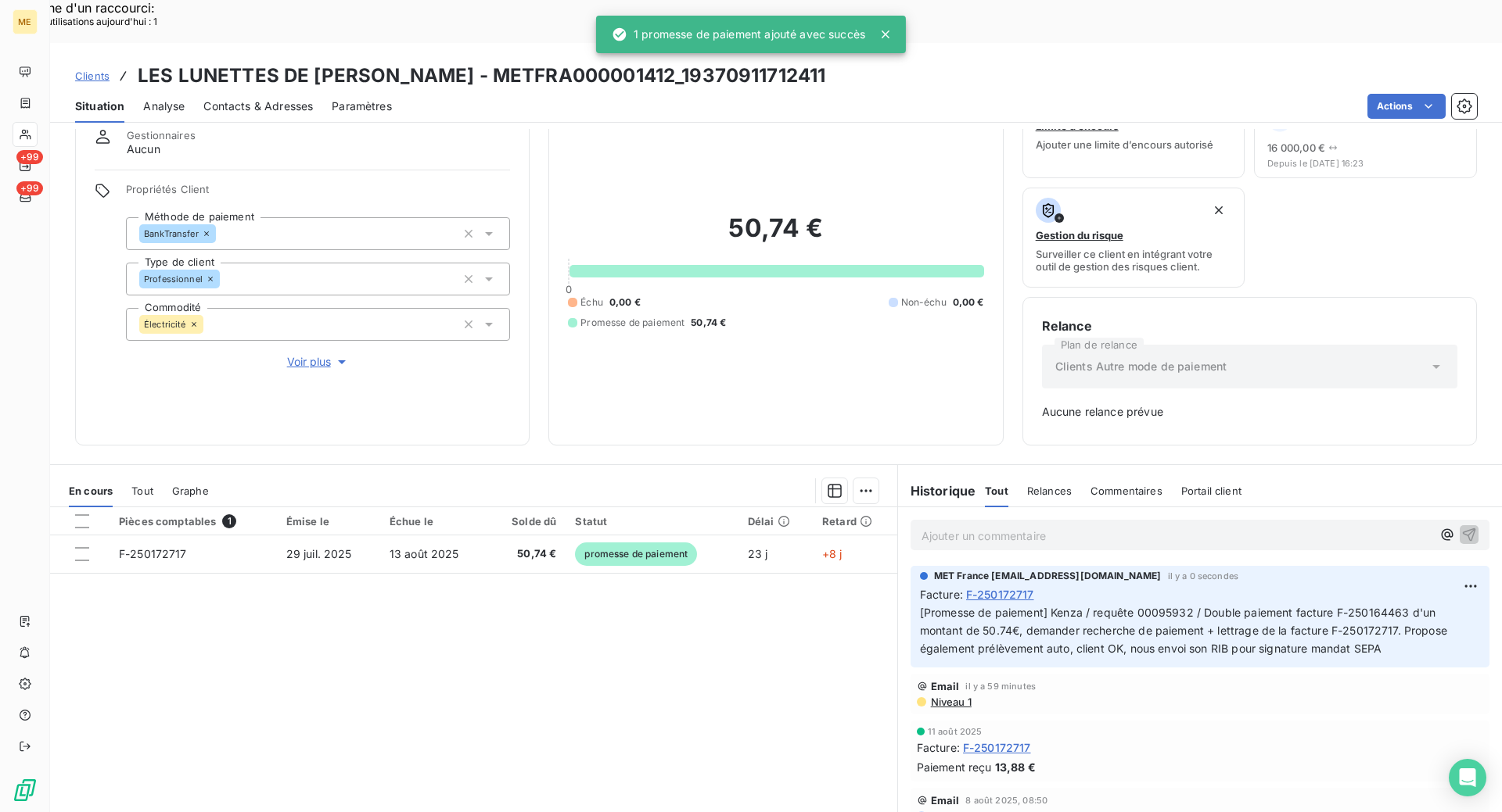
scroll to position [0, 0]
